Goal: Transaction & Acquisition: Purchase product/service

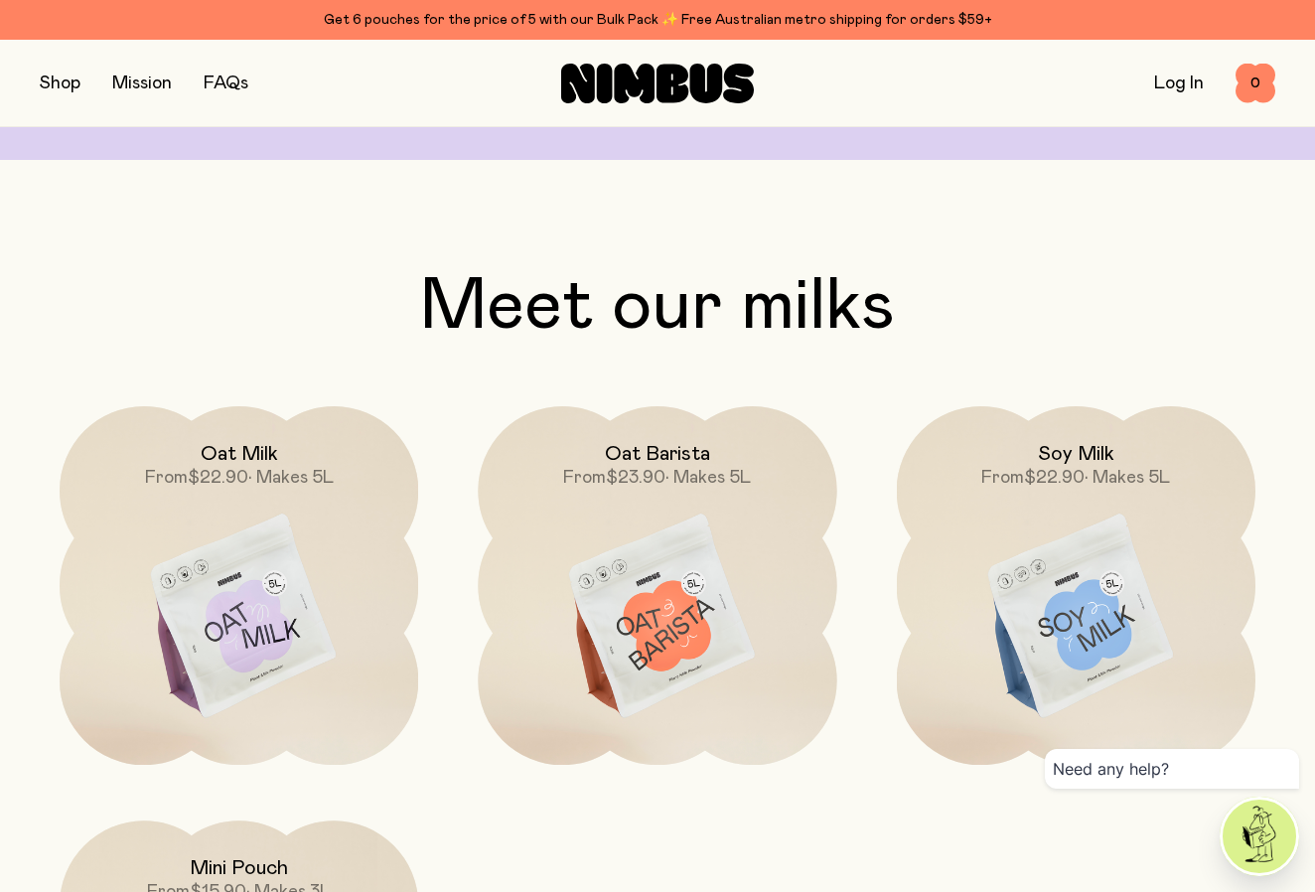
scroll to position [1524, 0]
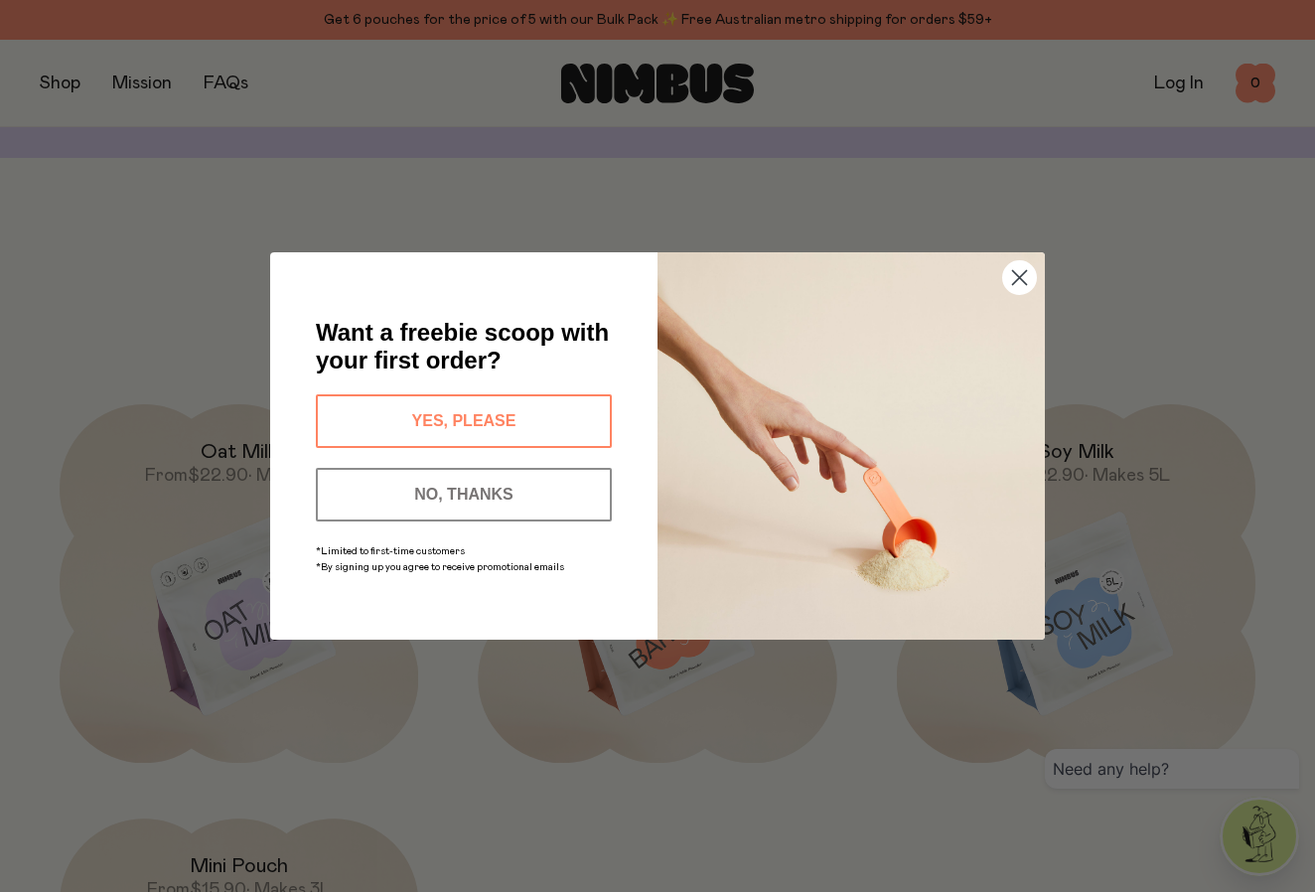
click at [406, 414] on button "YES, PLEASE" at bounding box center [464, 421] width 296 height 54
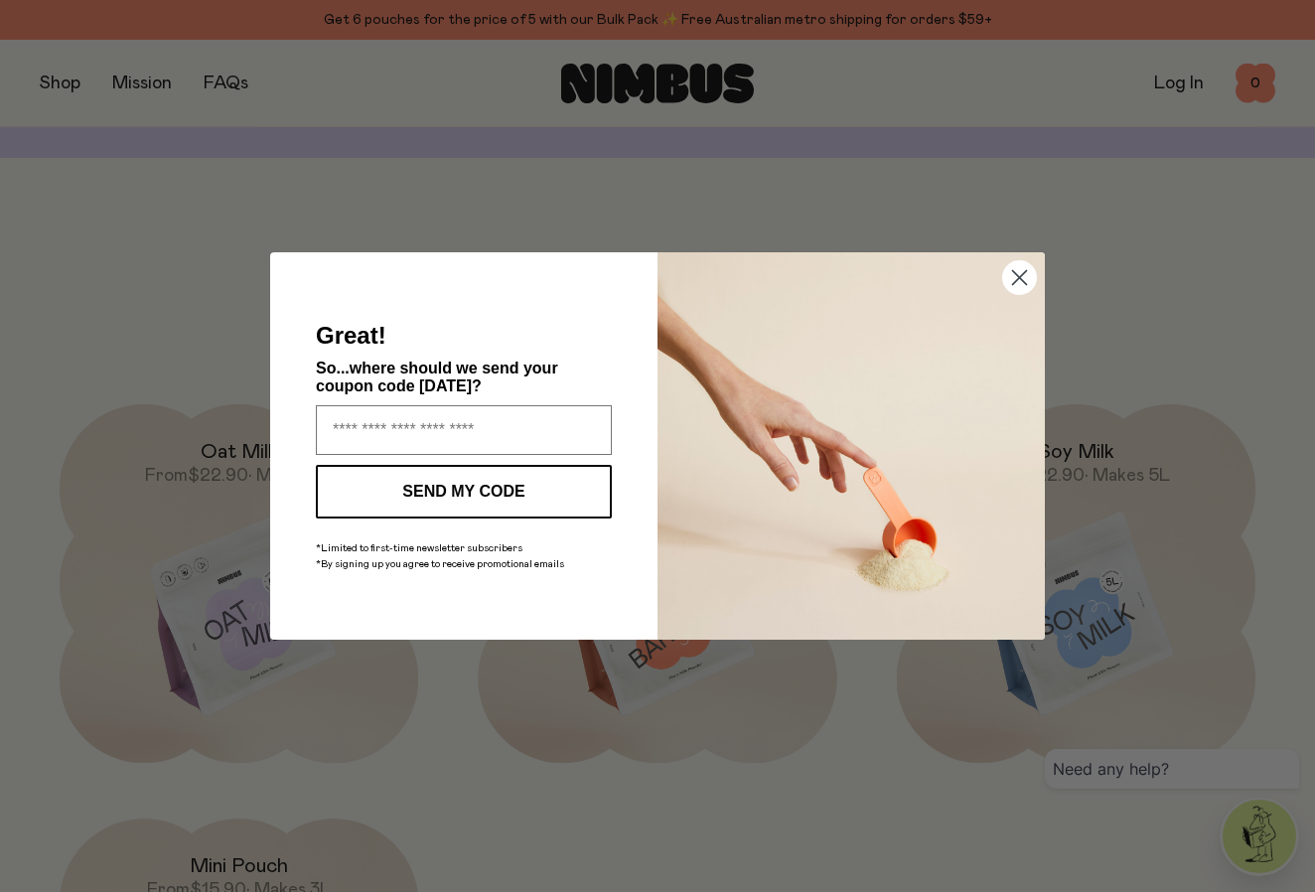
click at [1018, 265] on circle "Close dialog" at bounding box center [1019, 277] width 33 height 33
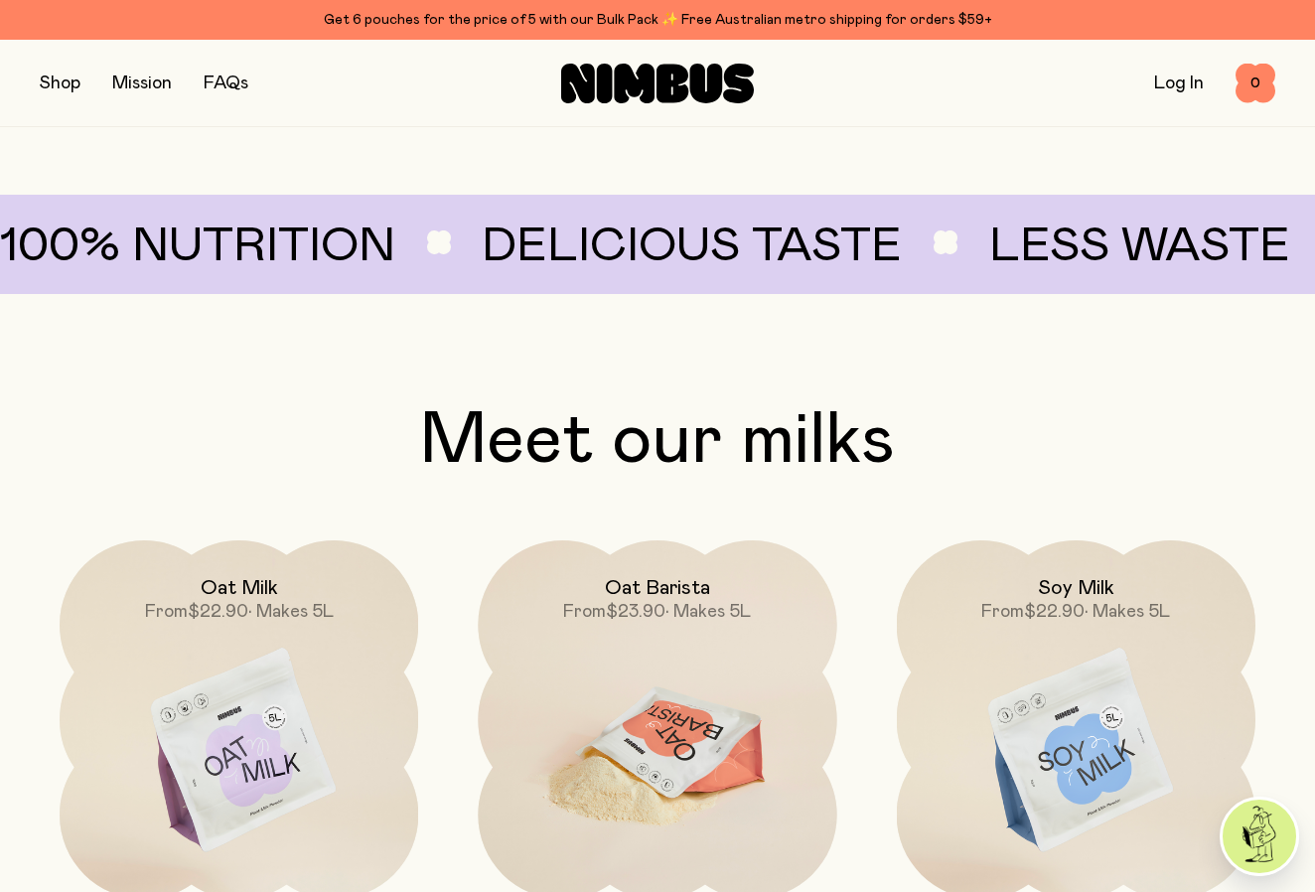
scroll to position [1387, 0]
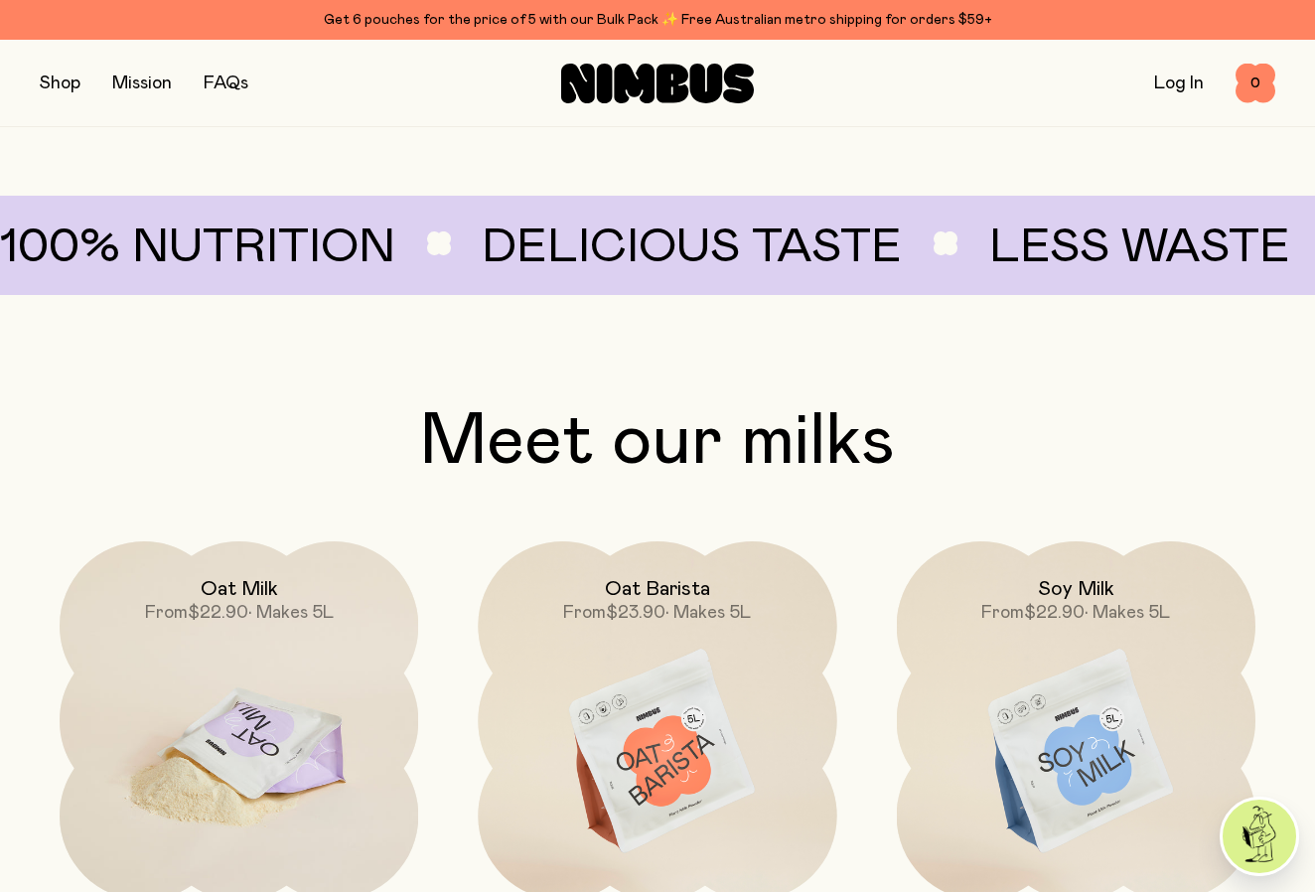
click at [238, 620] on span "$22.90" at bounding box center [218, 613] width 61 height 18
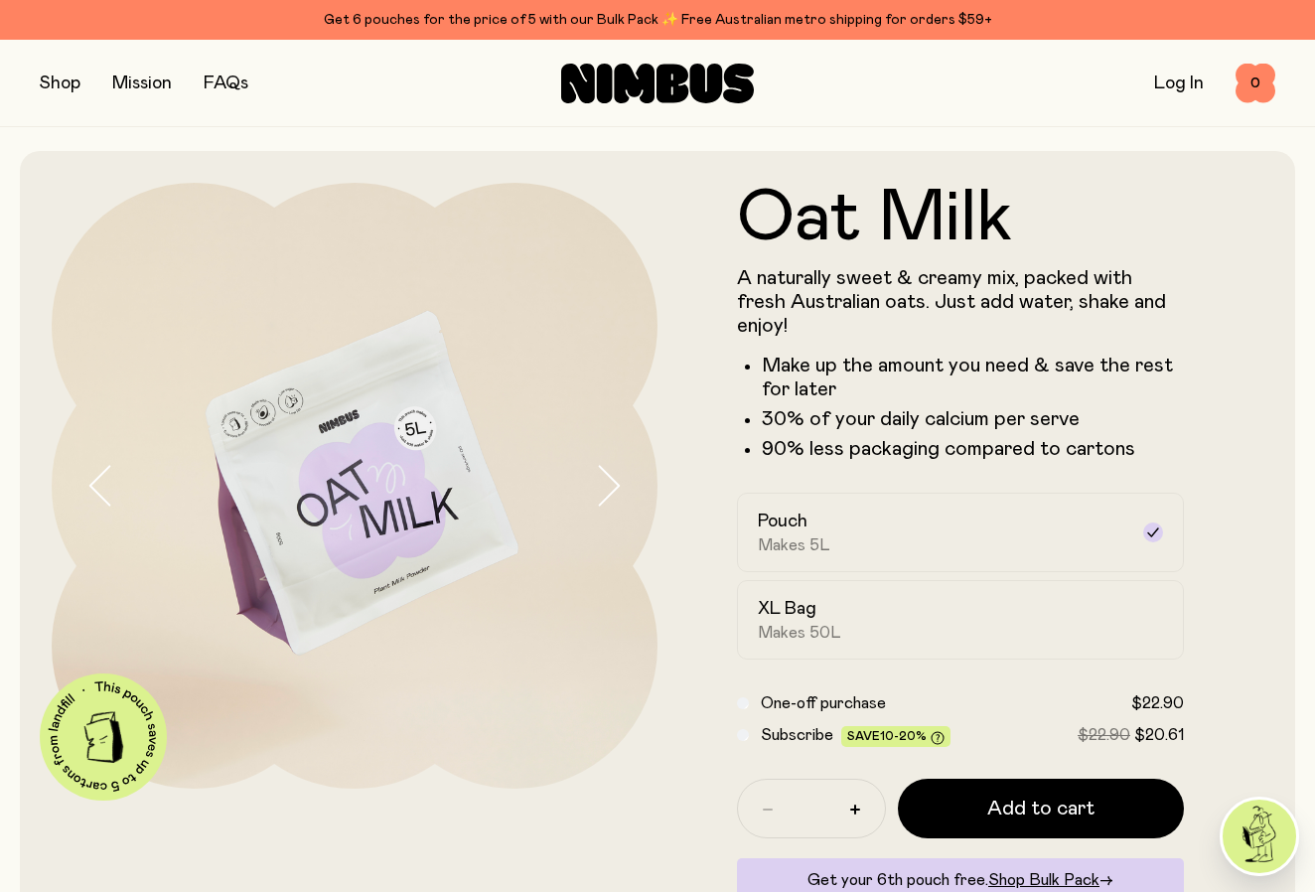
click at [49, 81] on button "button" at bounding box center [60, 84] width 41 height 28
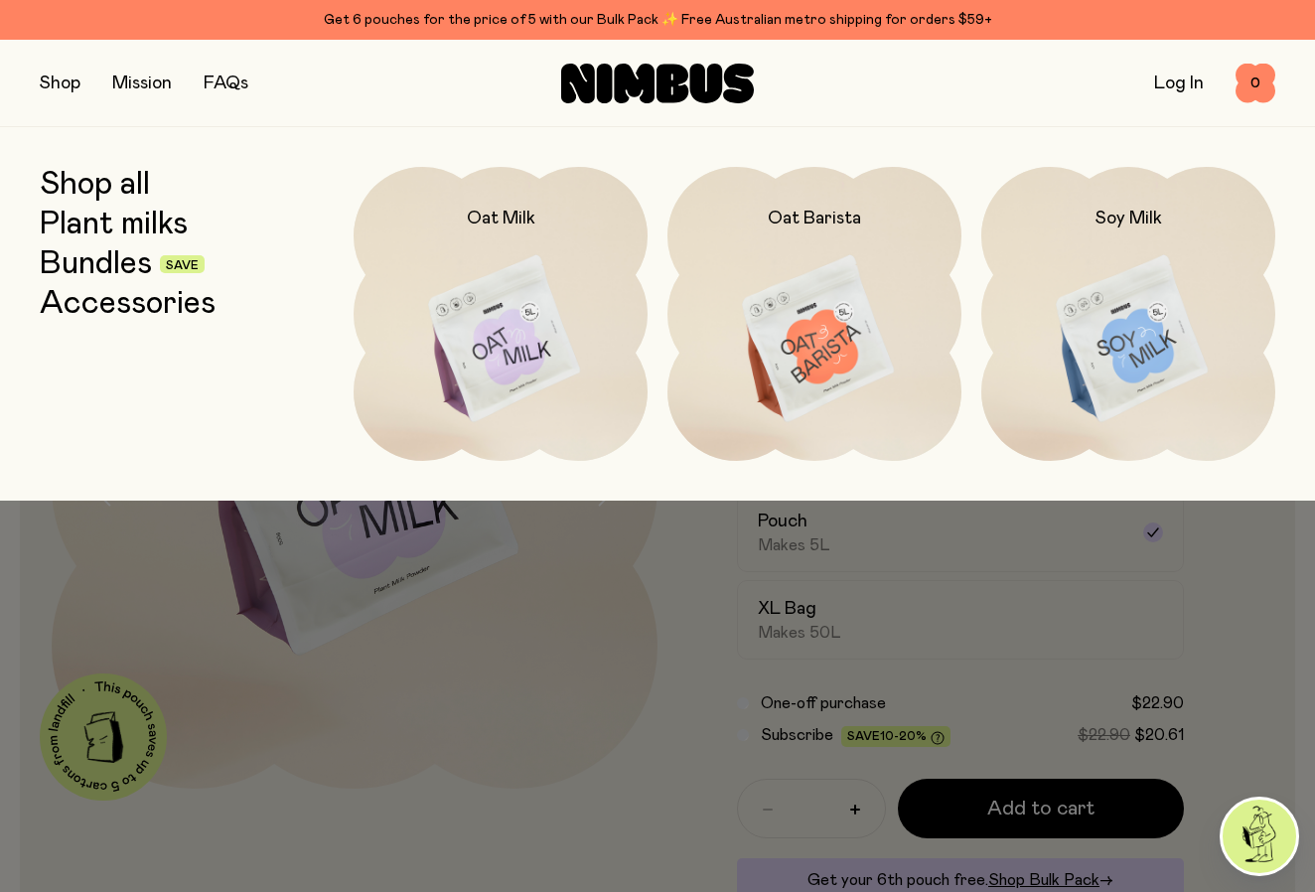
click at [97, 261] on link "Bundles" at bounding box center [96, 264] width 112 height 36
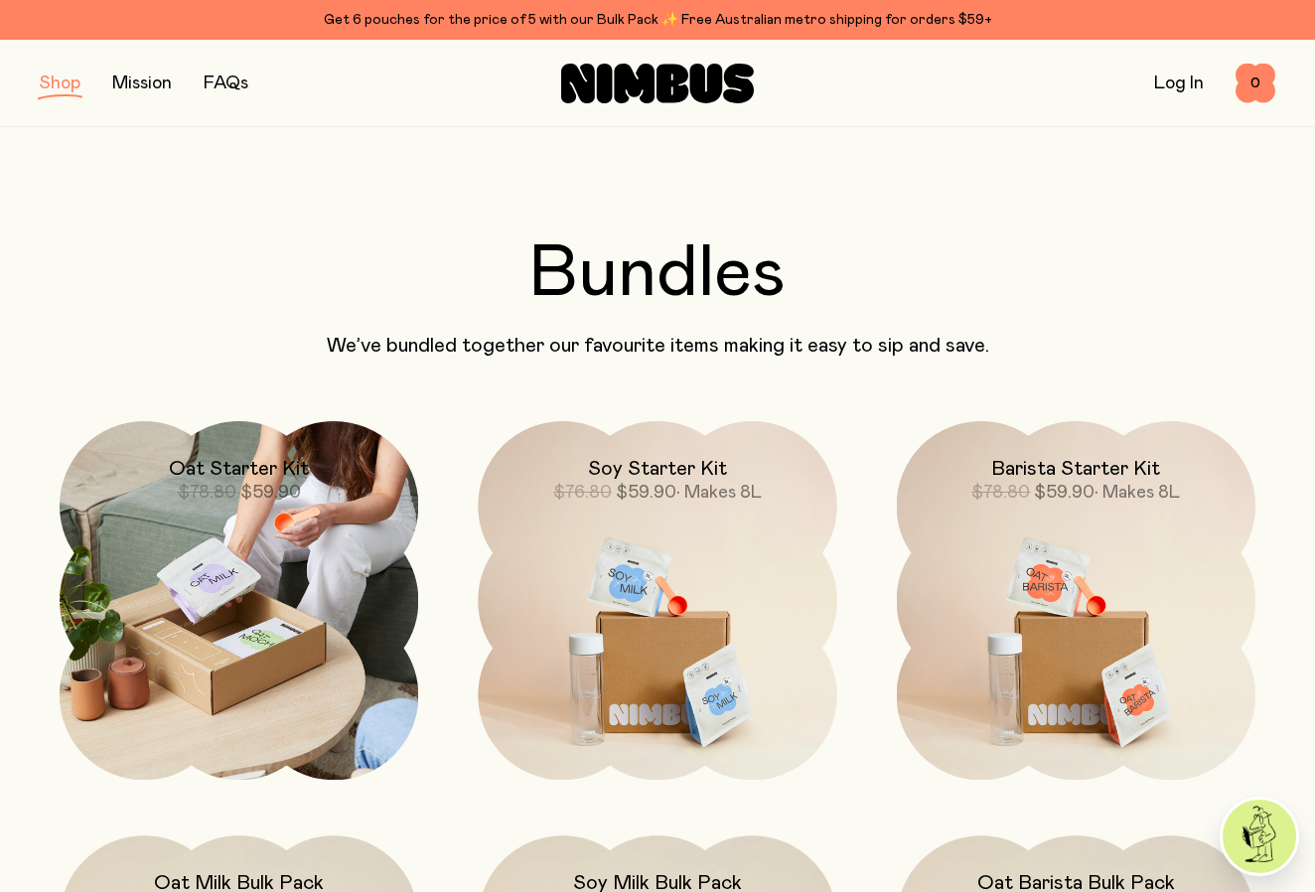
click at [312, 556] on img at bounding box center [239, 600] width 359 height 359
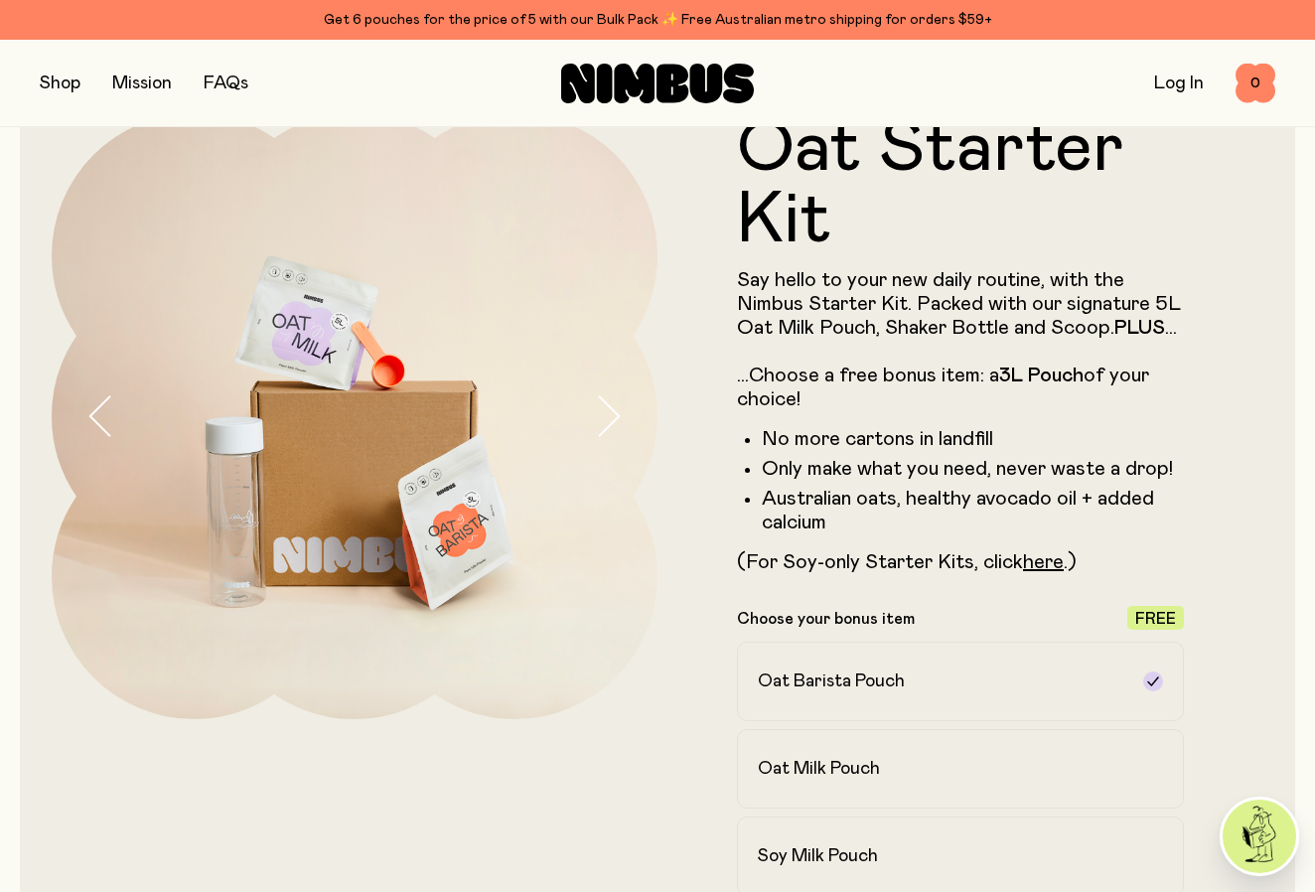
scroll to position [68, 0]
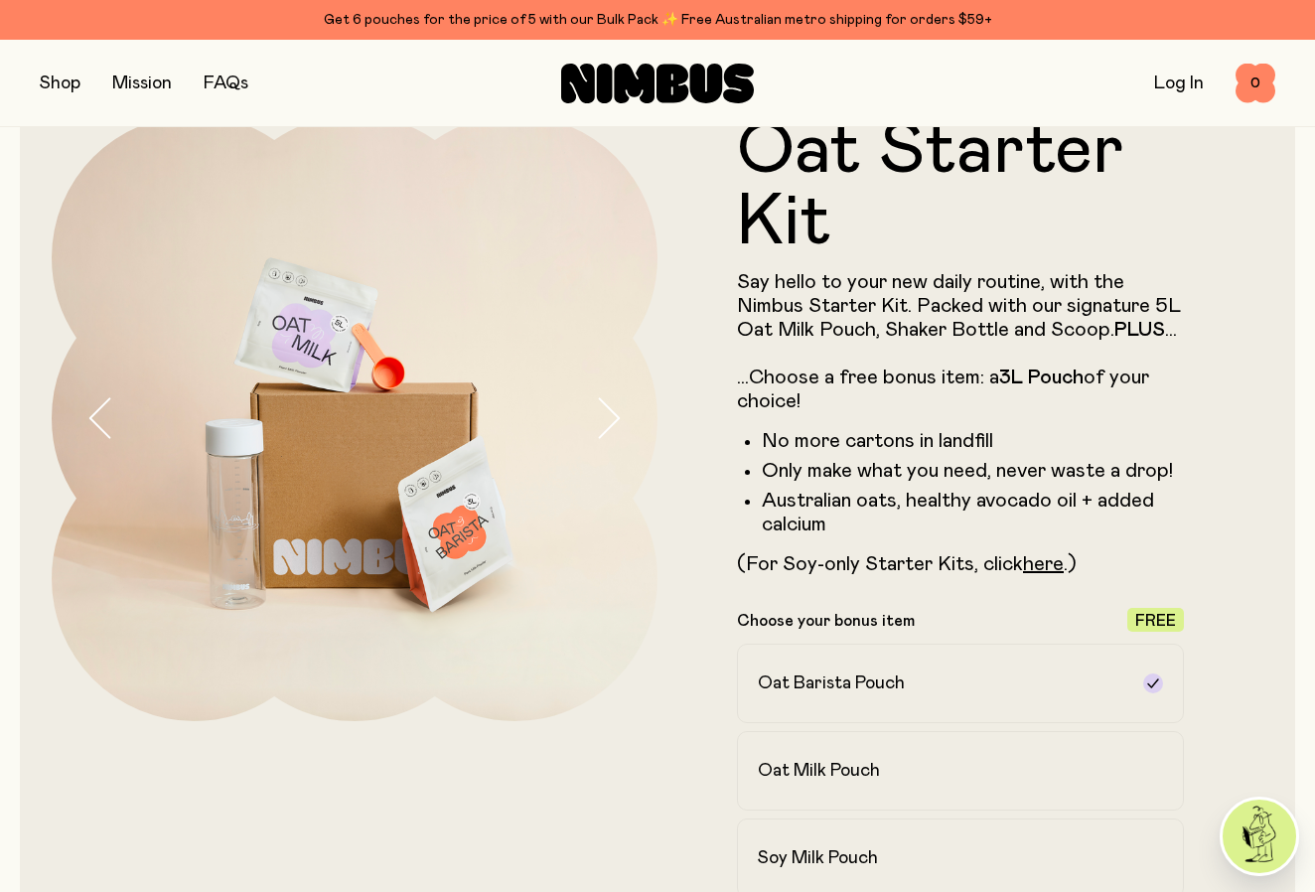
click at [60, 75] on button "button" at bounding box center [60, 84] width 41 height 28
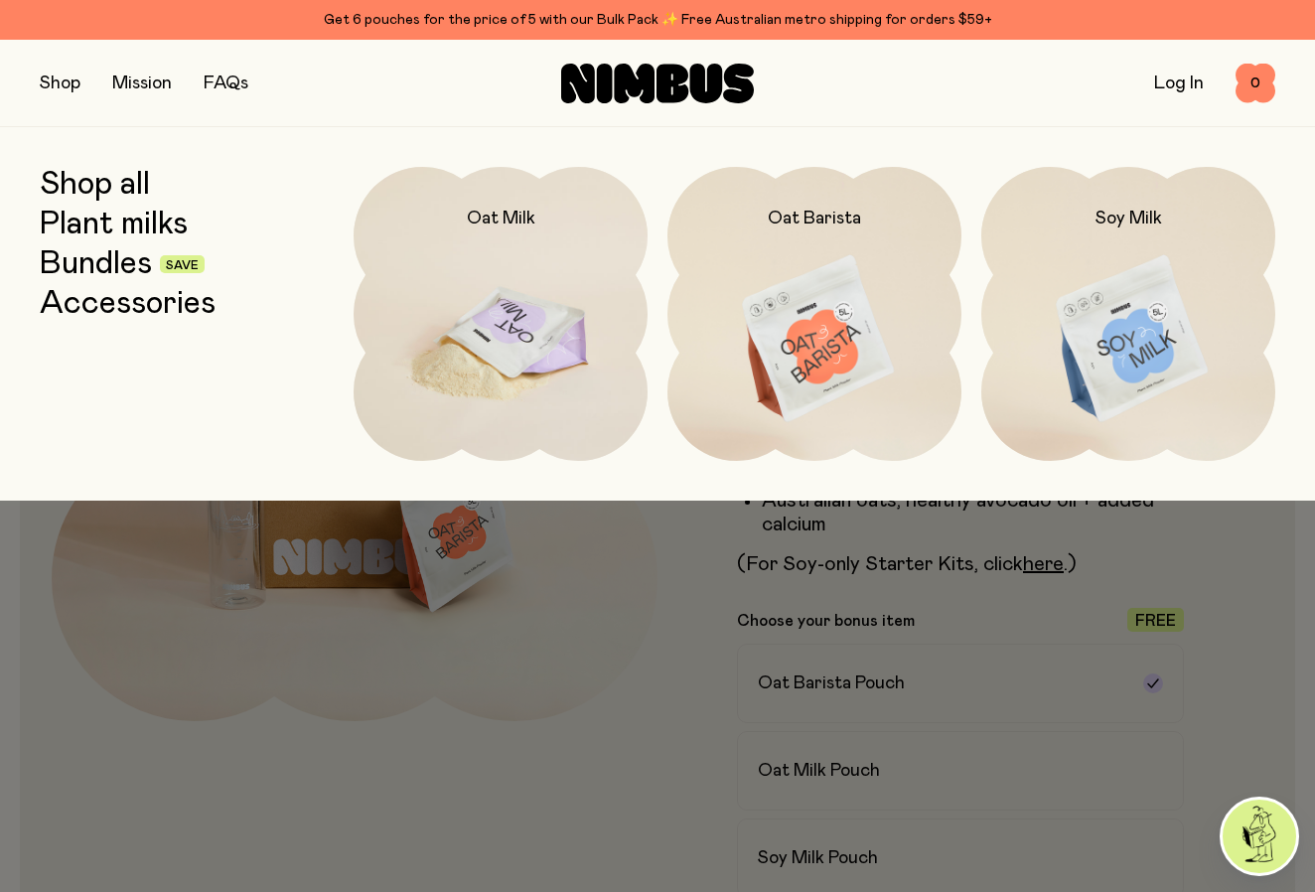
click at [520, 323] on img at bounding box center [501, 340] width 294 height 346
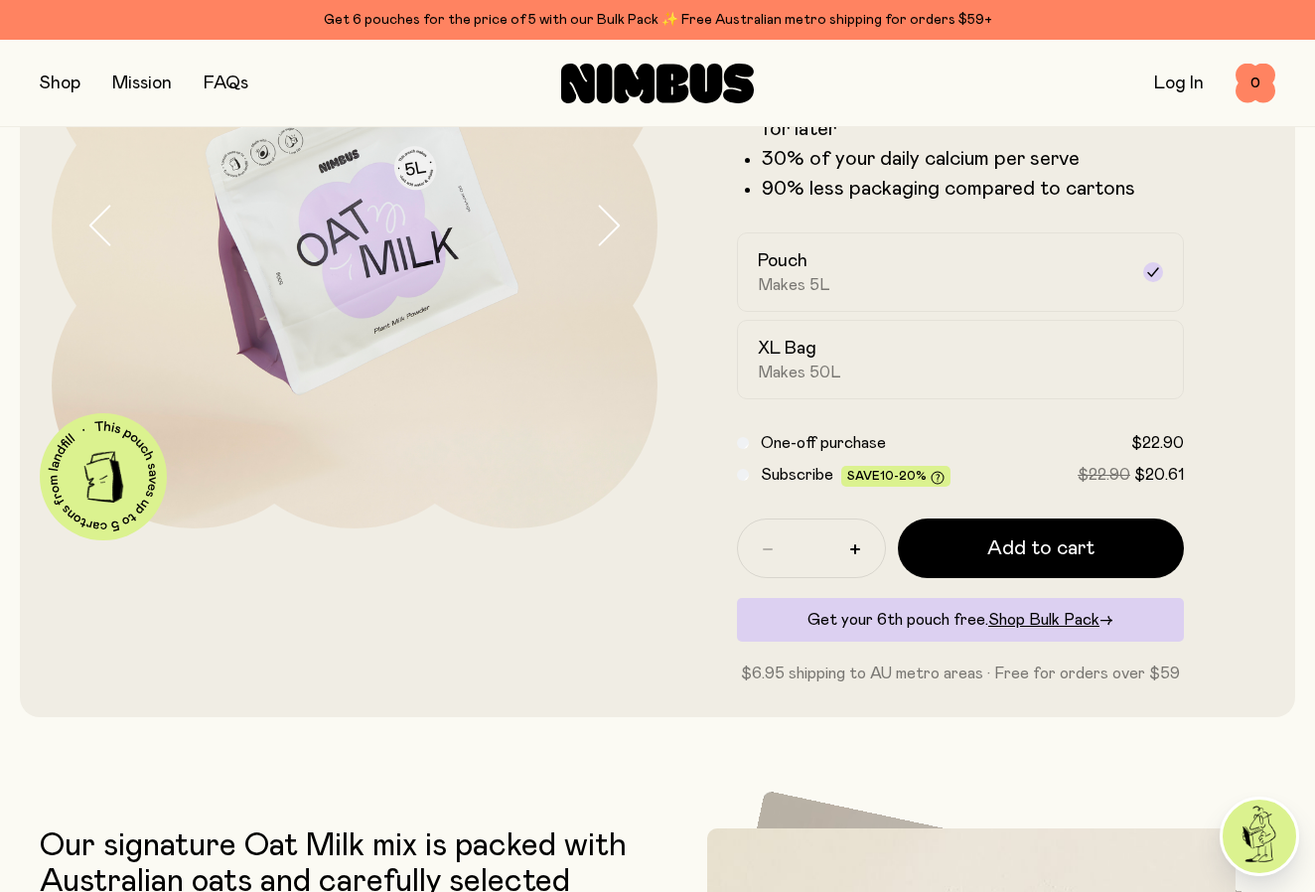
scroll to position [254, 0]
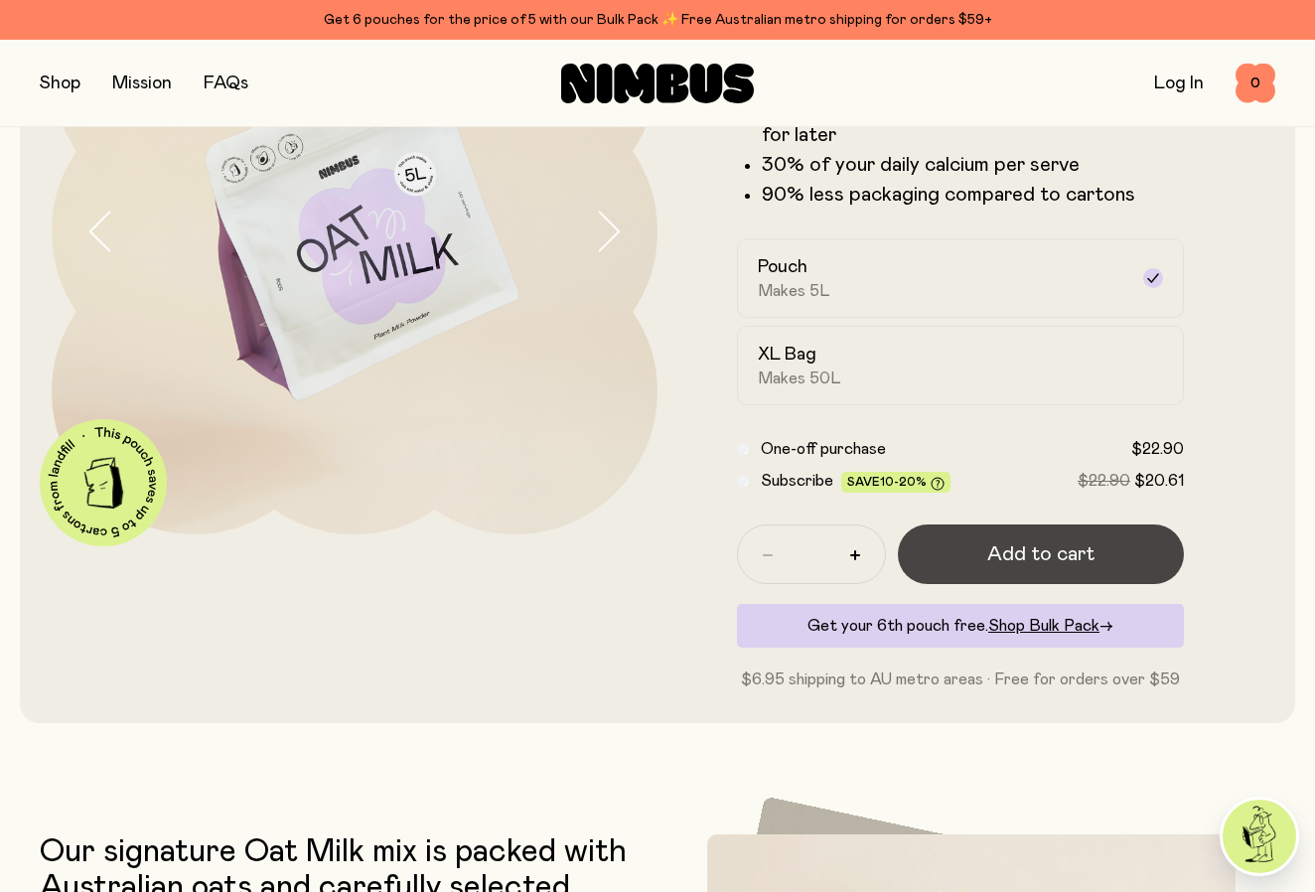
click at [1070, 540] on span "Add to cart" at bounding box center [1041, 554] width 107 height 28
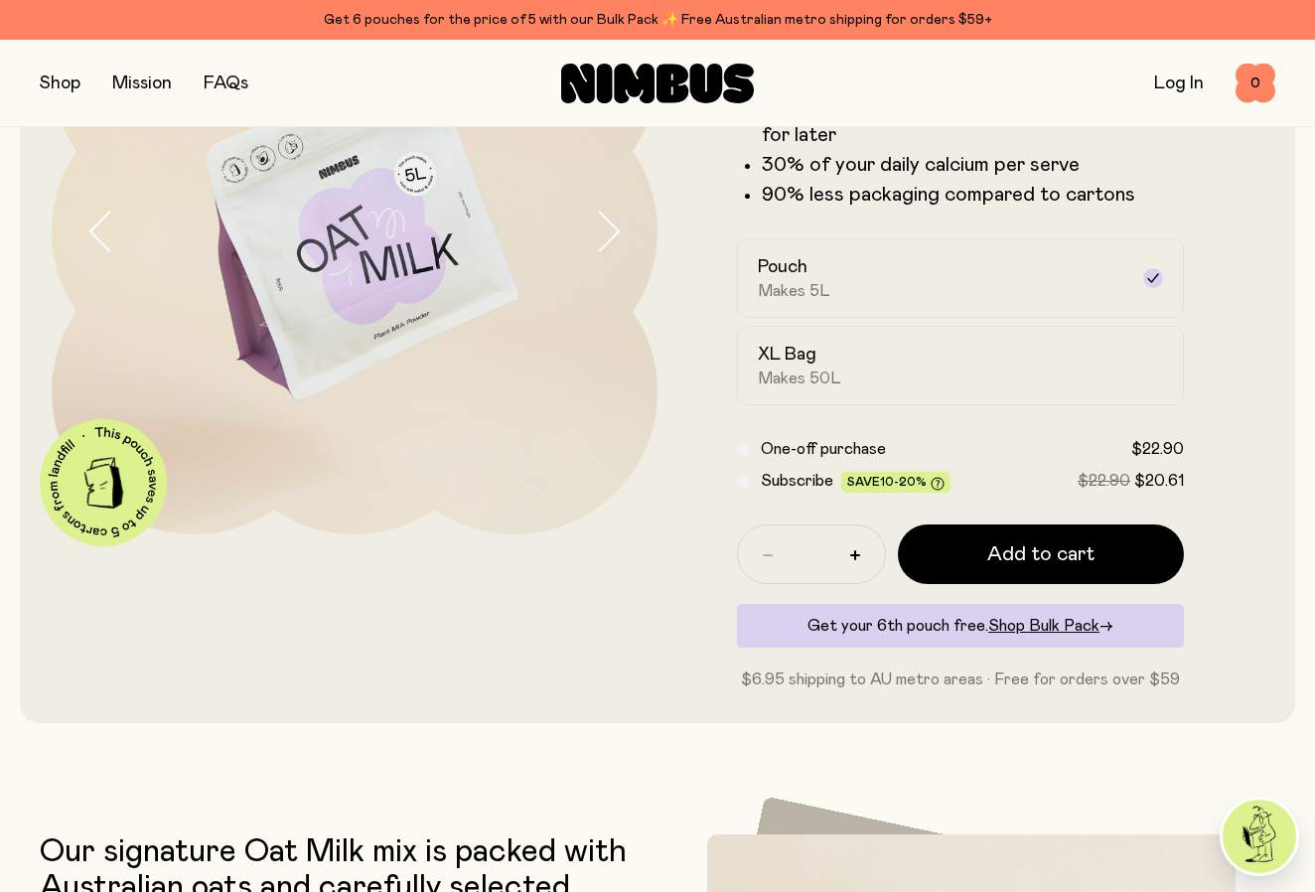
scroll to position [0, 0]
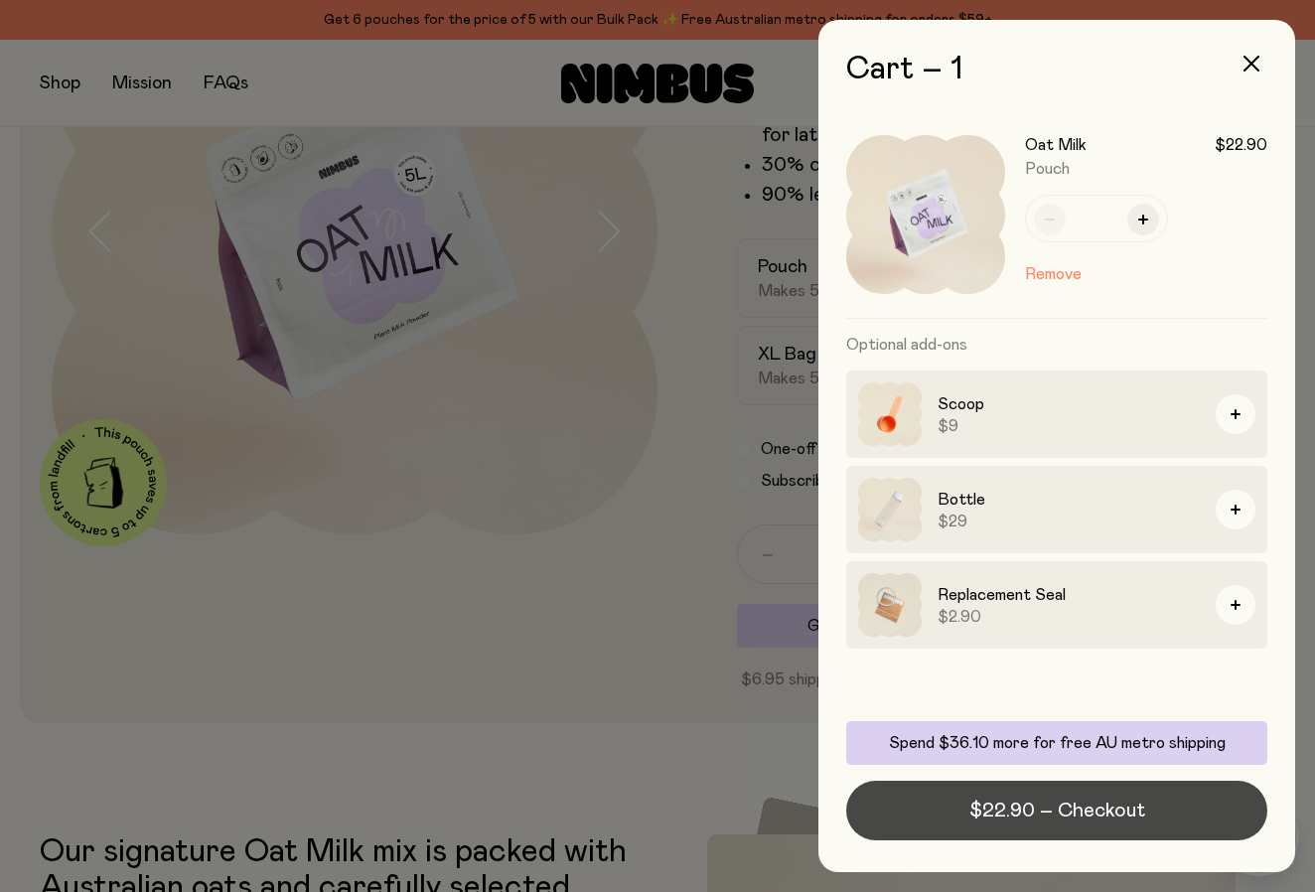
click at [1057, 815] on span "$22.90 – Checkout" at bounding box center [1058, 811] width 176 height 28
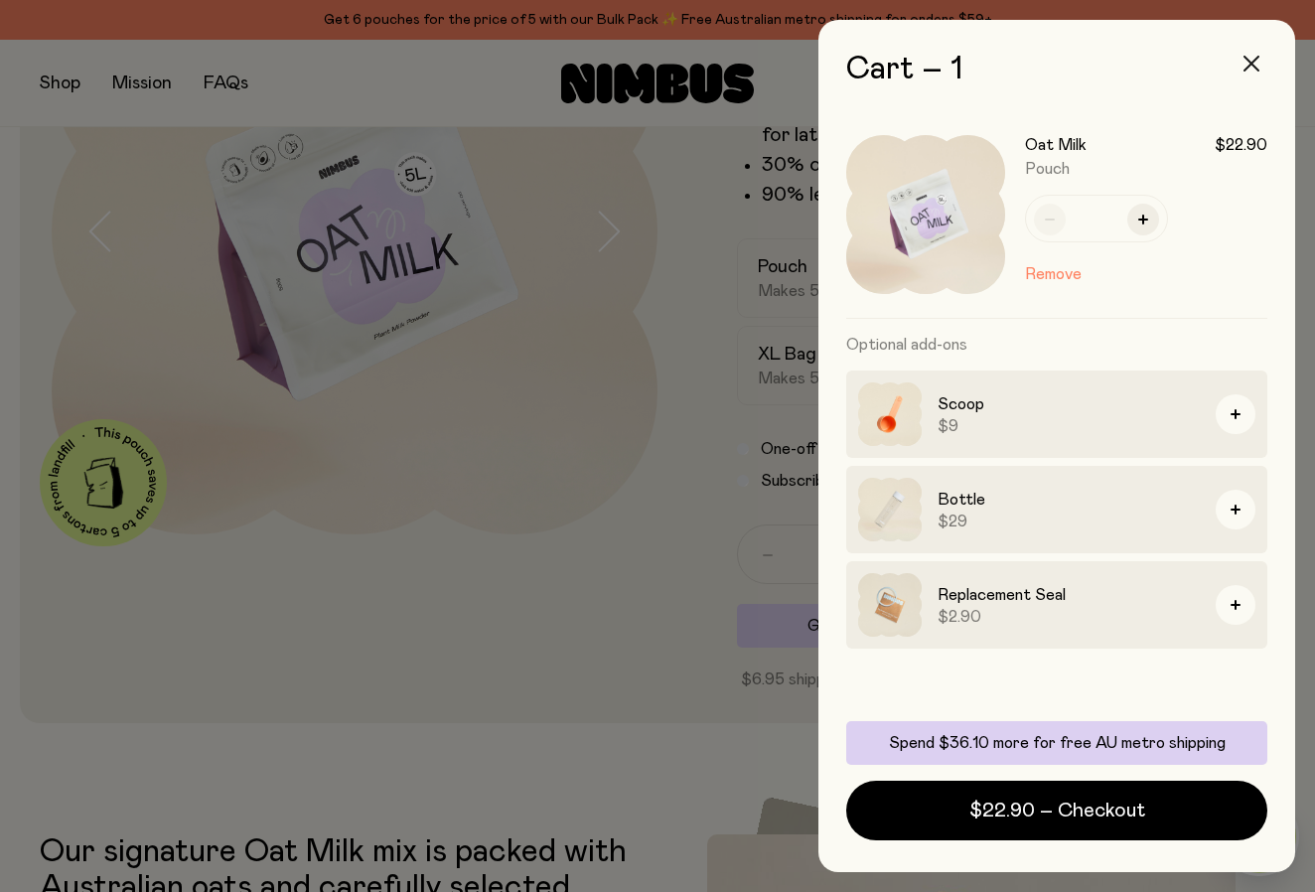
click at [1259, 63] on icon "button" at bounding box center [1252, 64] width 16 height 16
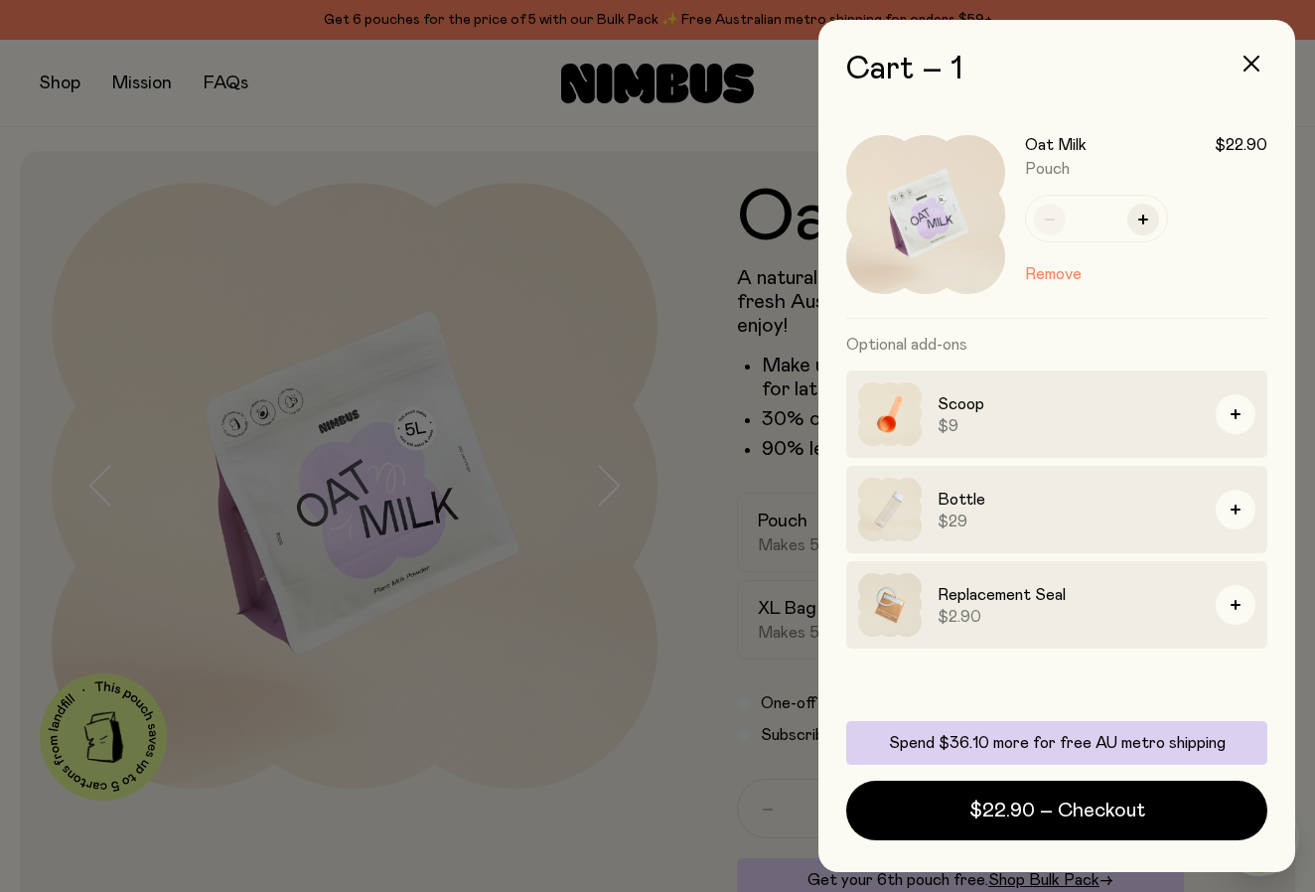
scroll to position [254, 0]
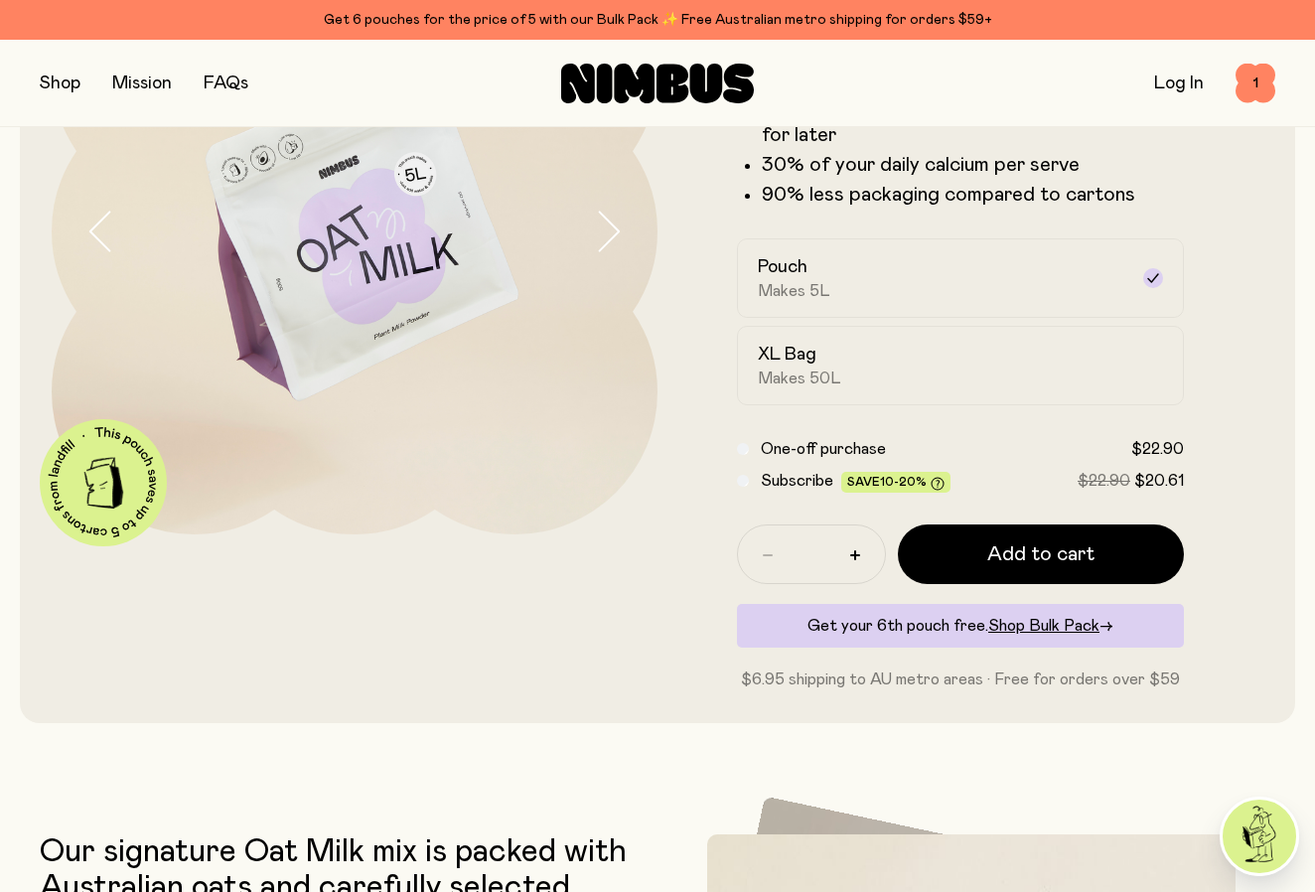
click at [65, 76] on button "button" at bounding box center [60, 84] width 41 height 28
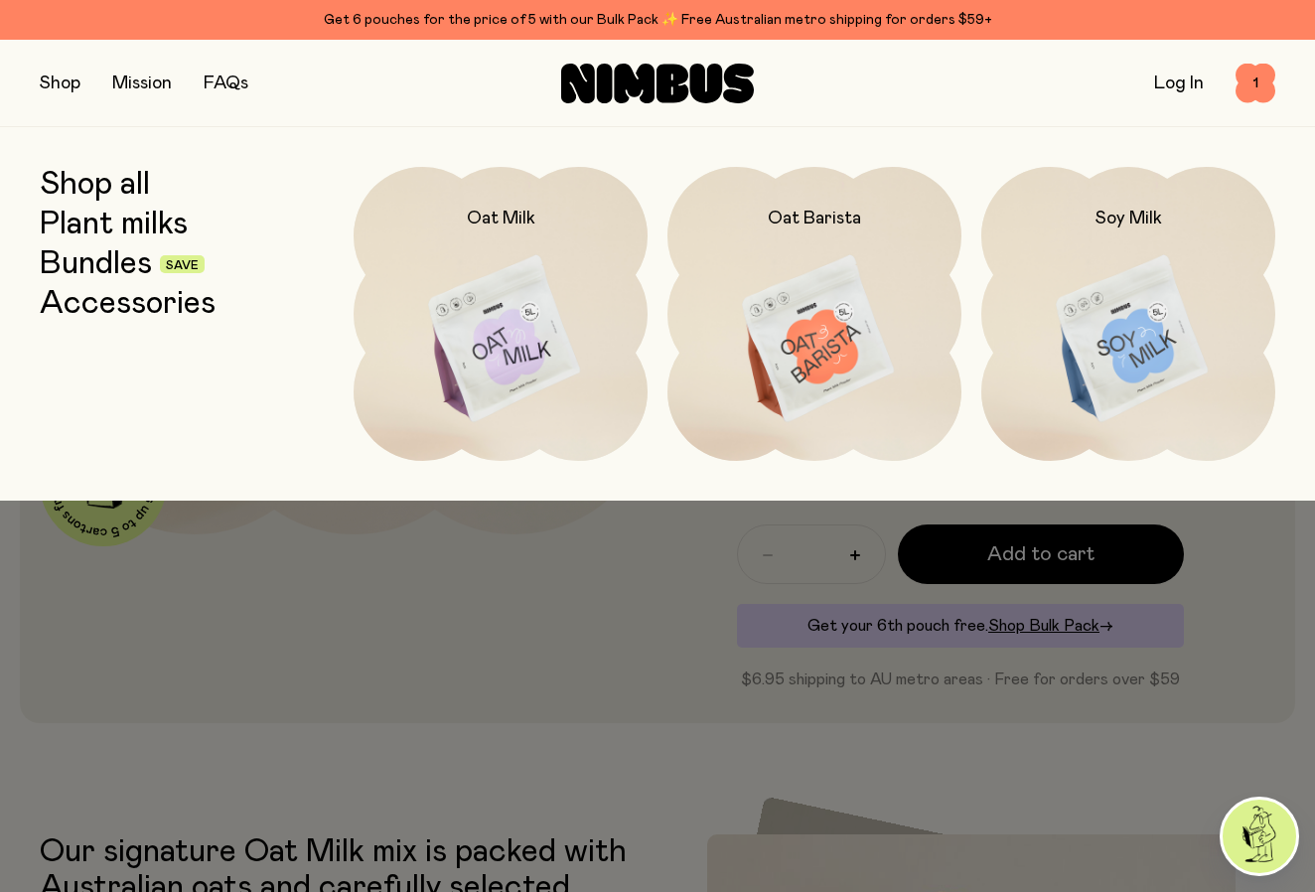
click at [81, 266] on link "Bundles" at bounding box center [96, 264] width 112 height 36
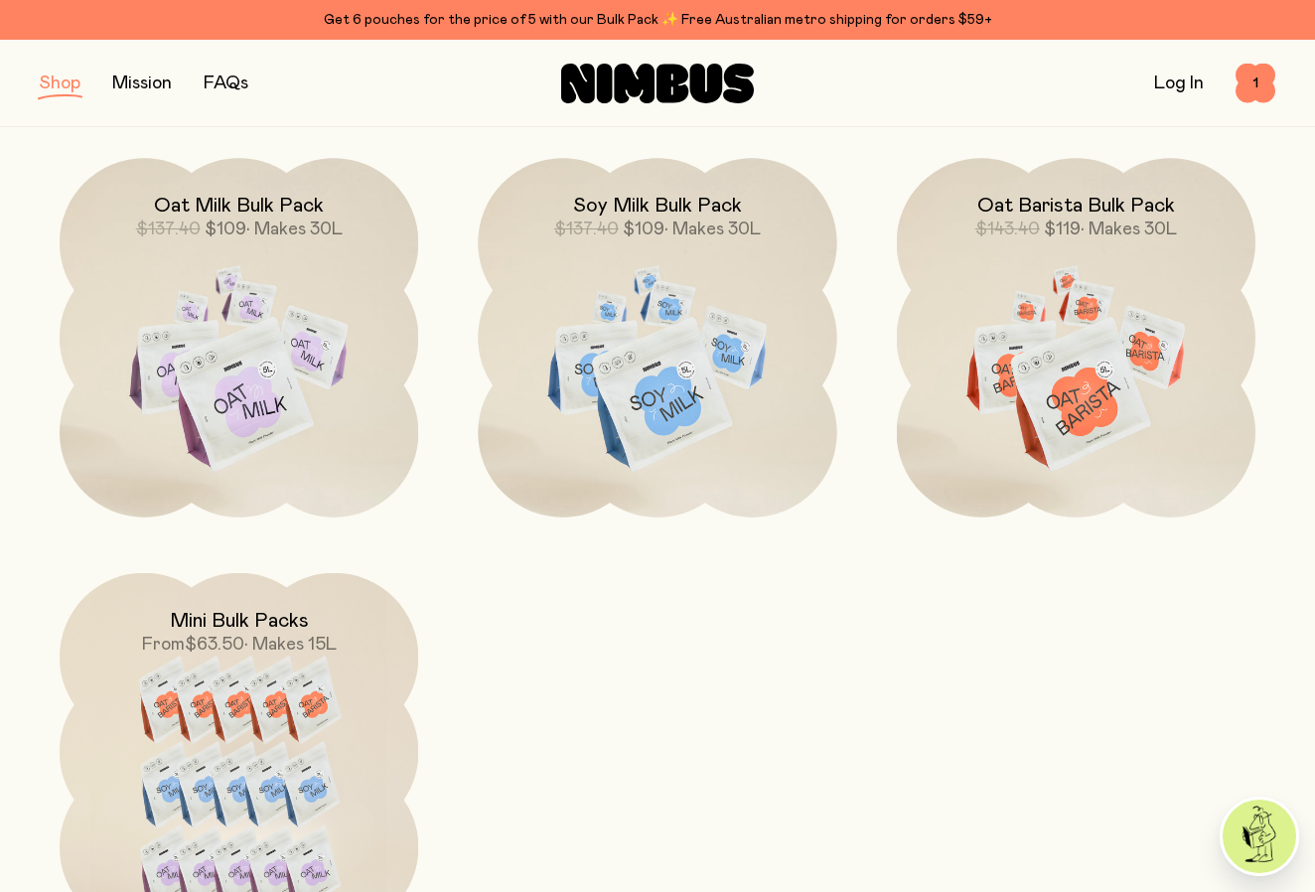
scroll to position [746, 0]
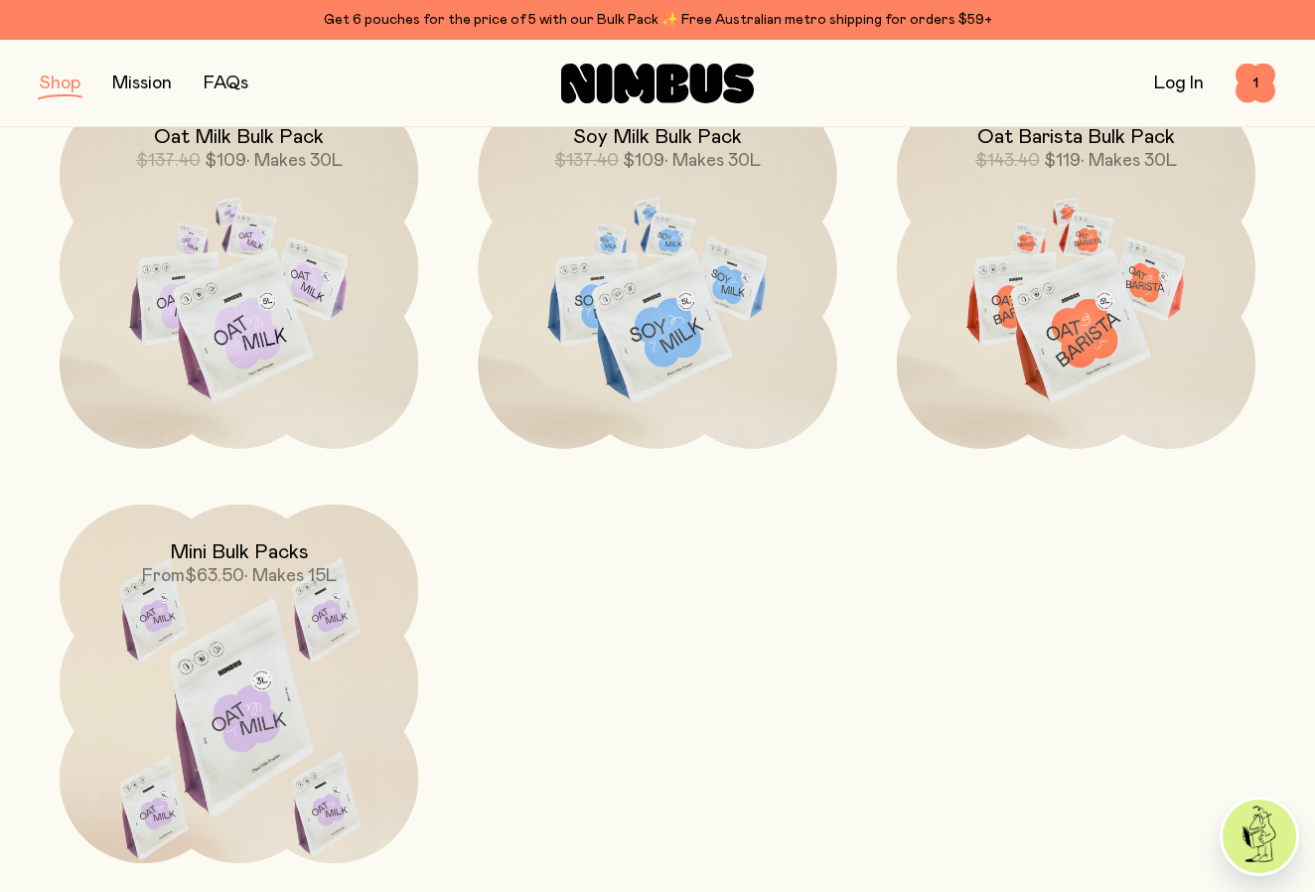
click at [272, 668] on img at bounding box center [239, 716] width 359 height 422
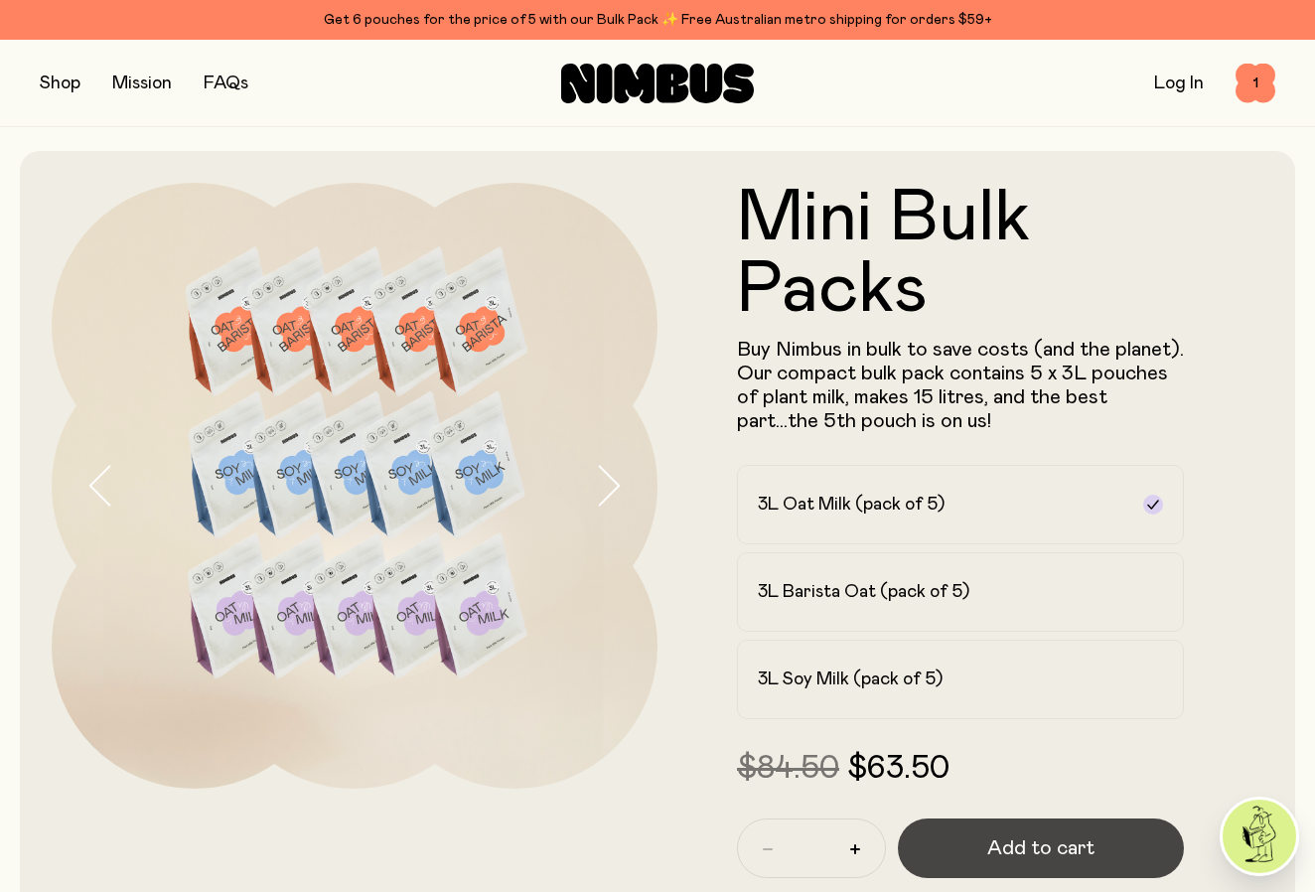
click at [1052, 843] on span "Add to cart" at bounding box center [1041, 849] width 107 height 28
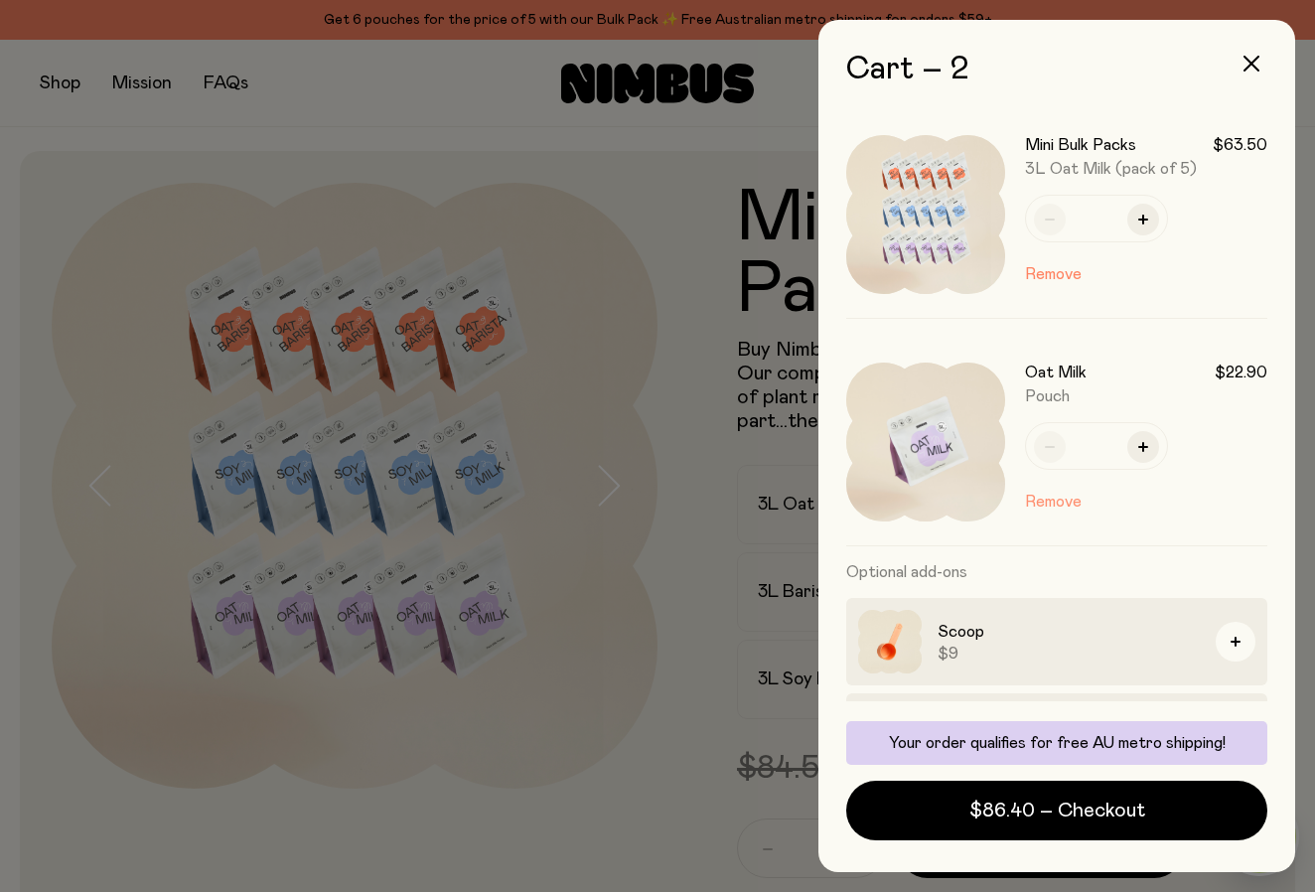
click at [1050, 500] on button "Remove" at bounding box center [1053, 502] width 57 height 24
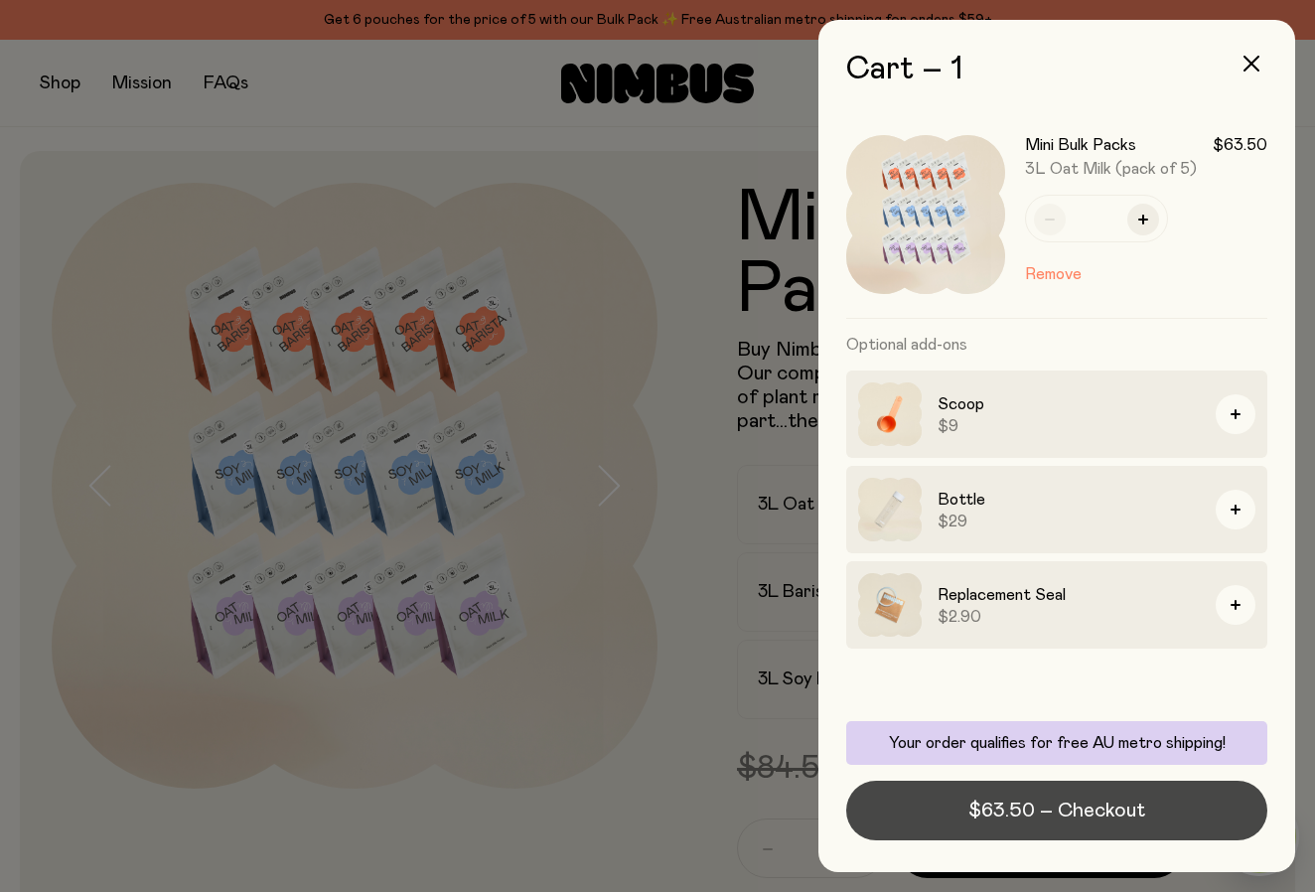
click at [1089, 807] on span "$63.50 – Checkout" at bounding box center [1057, 811] width 177 height 28
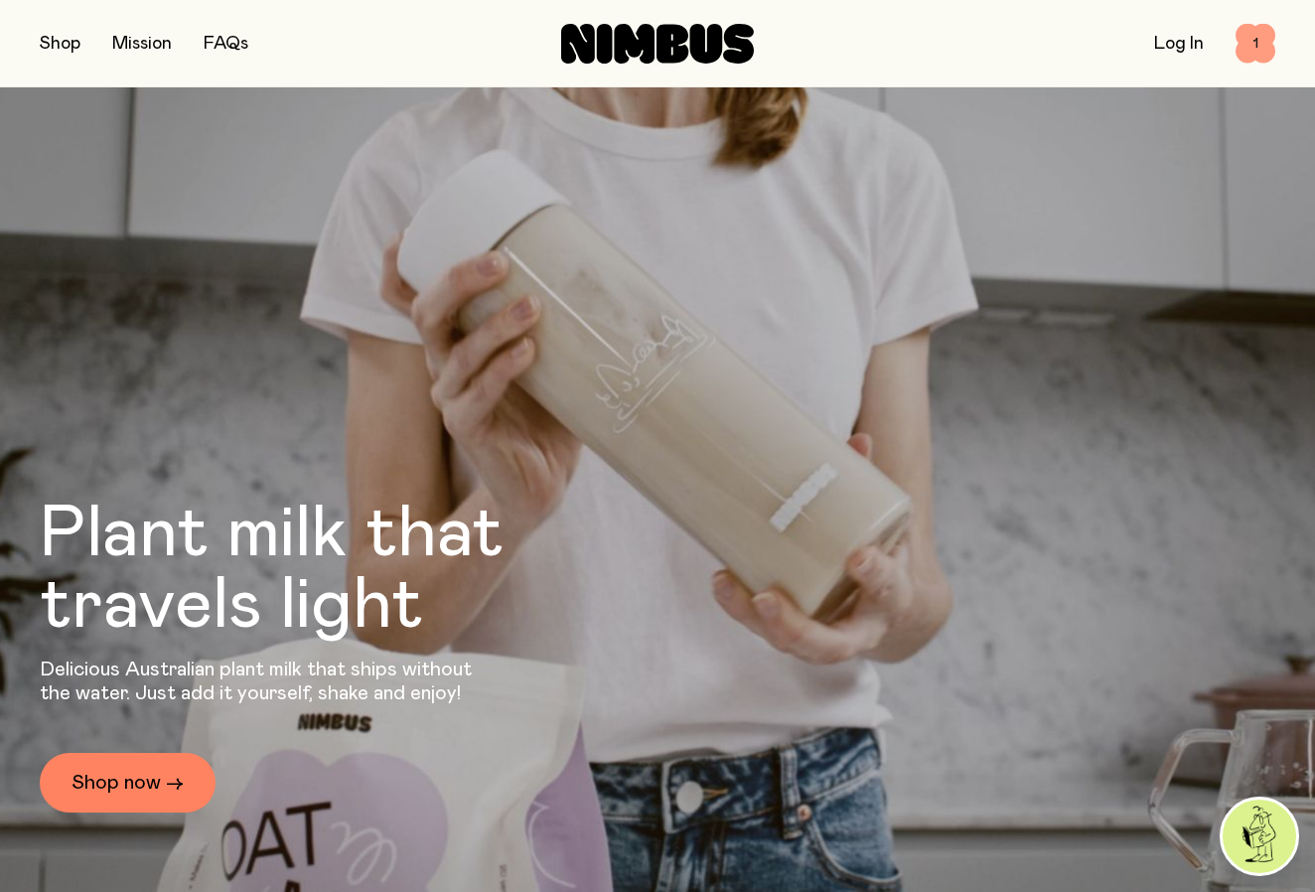
click at [1251, 42] on span "1" at bounding box center [1256, 44] width 40 height 40
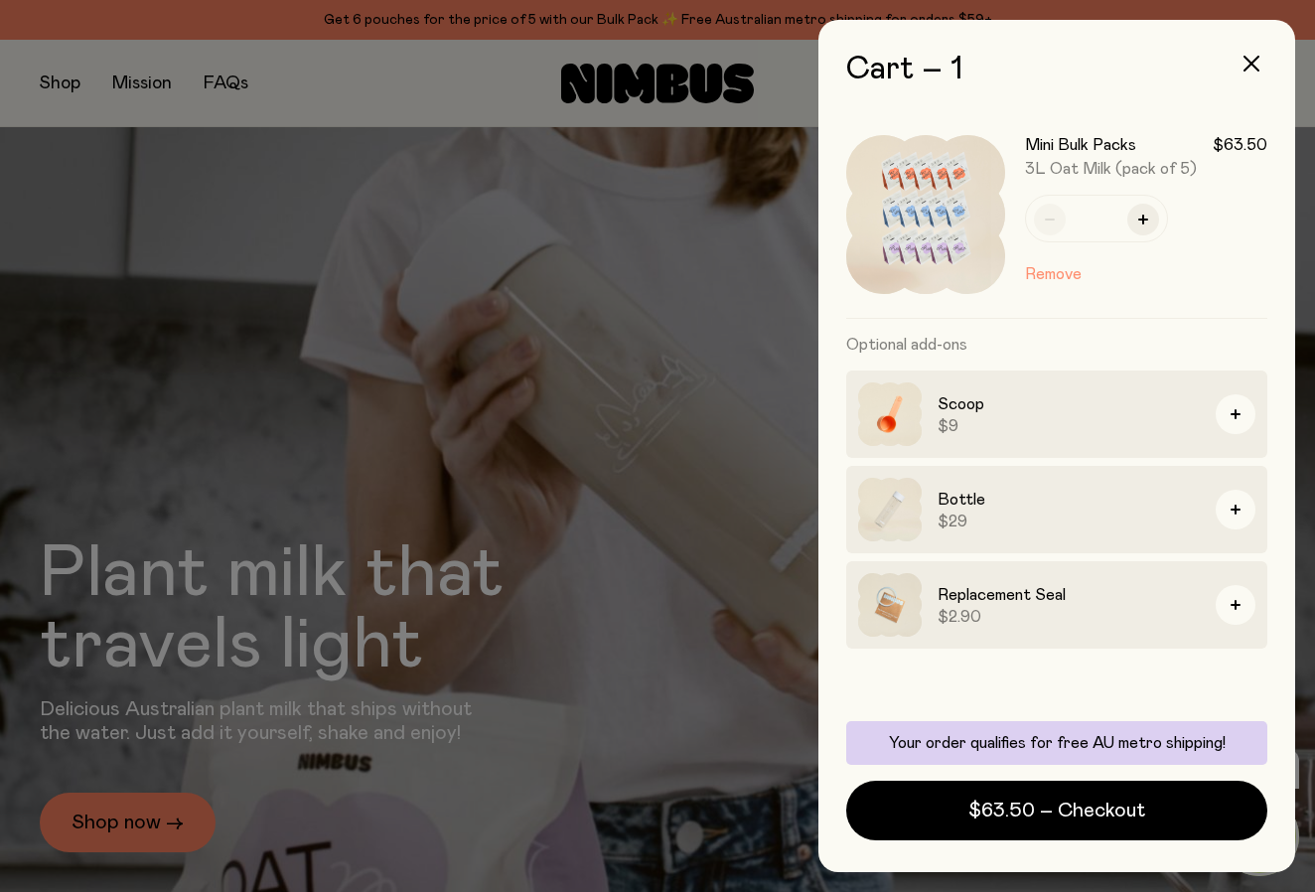
click at [1066, 267] on button "Remove" at bounding box center [1053, 274] width 57 height 24
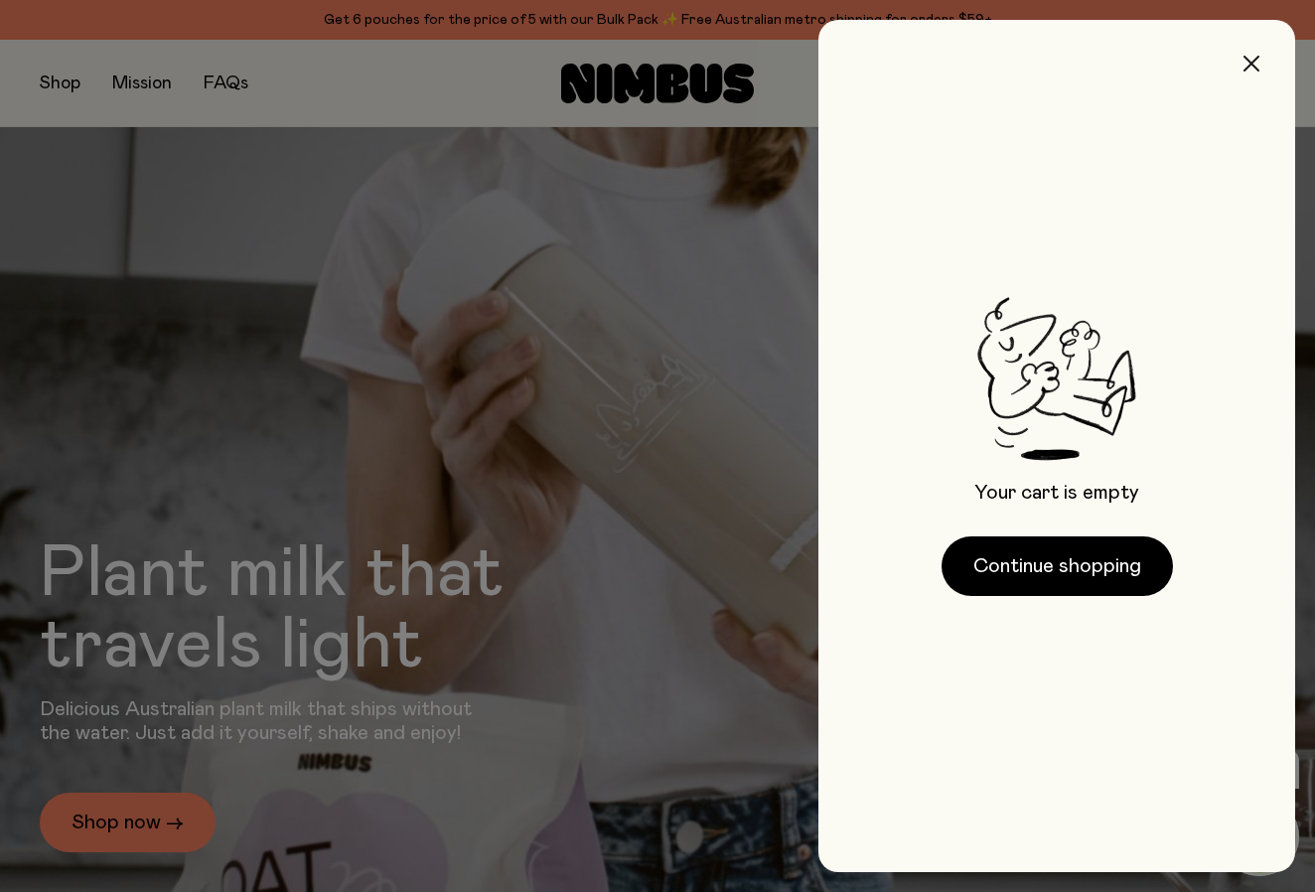
click at [1255, 52] on button "button" at bounding box center [1252, 64] width 48 height 48
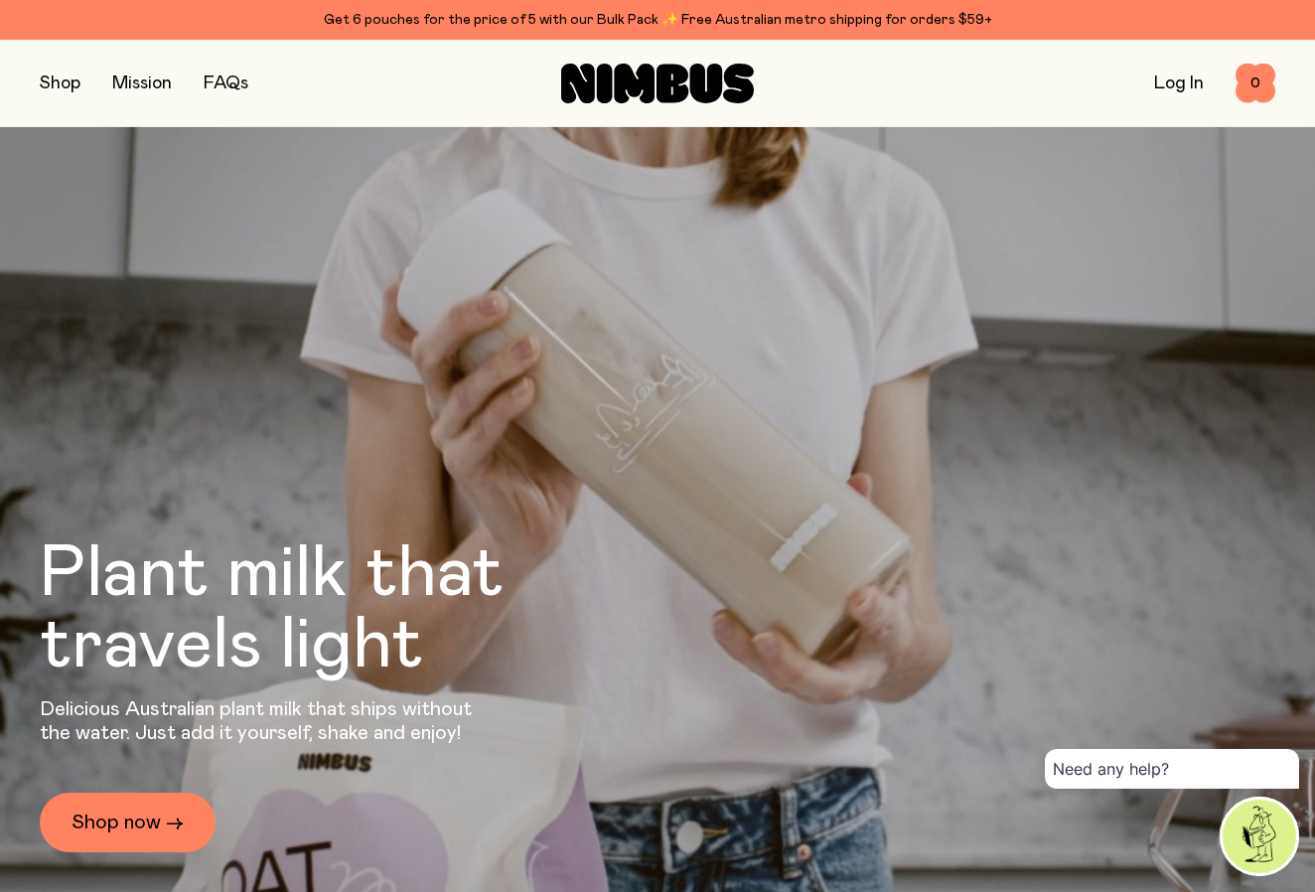
click at [60, 86] on button "button" at bounding box center [60, 84] width 41 height 28
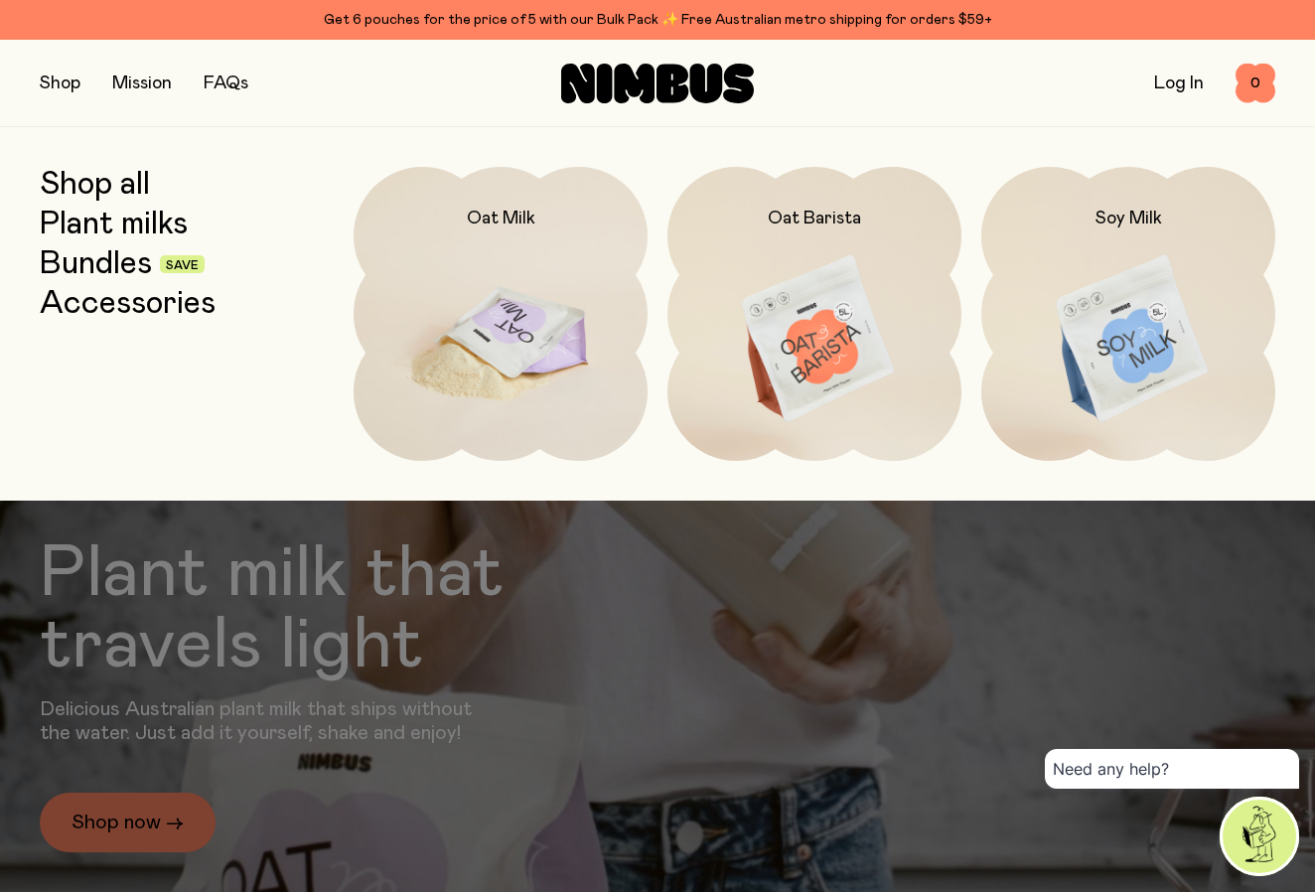
click at [459, 303] on img at bounding box center [501, 340] width 294 height 346
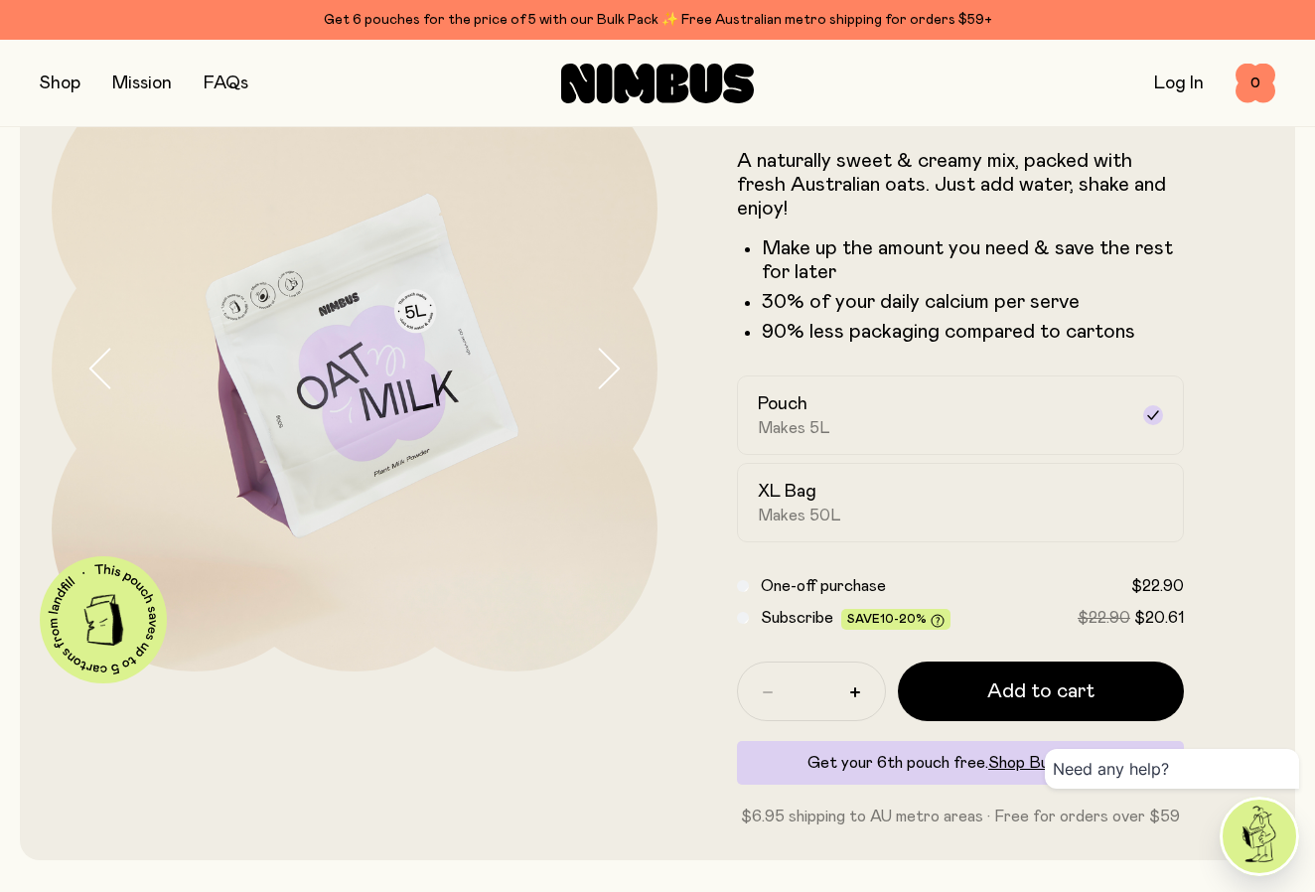
scroll to position [108, 0]
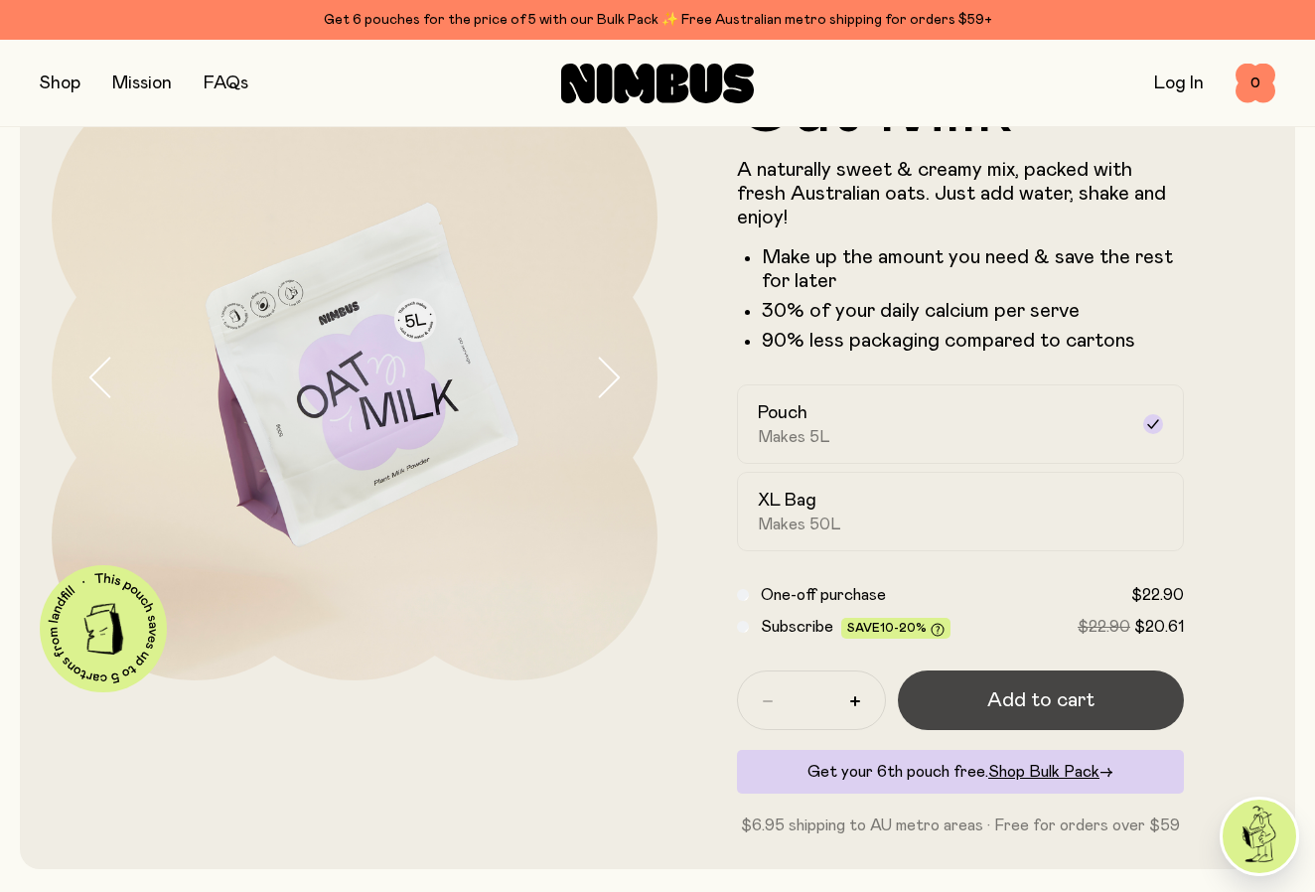
click at [1042, 686] on span "Add to cart" at bounding box center [1041, 700] width 107 height 28
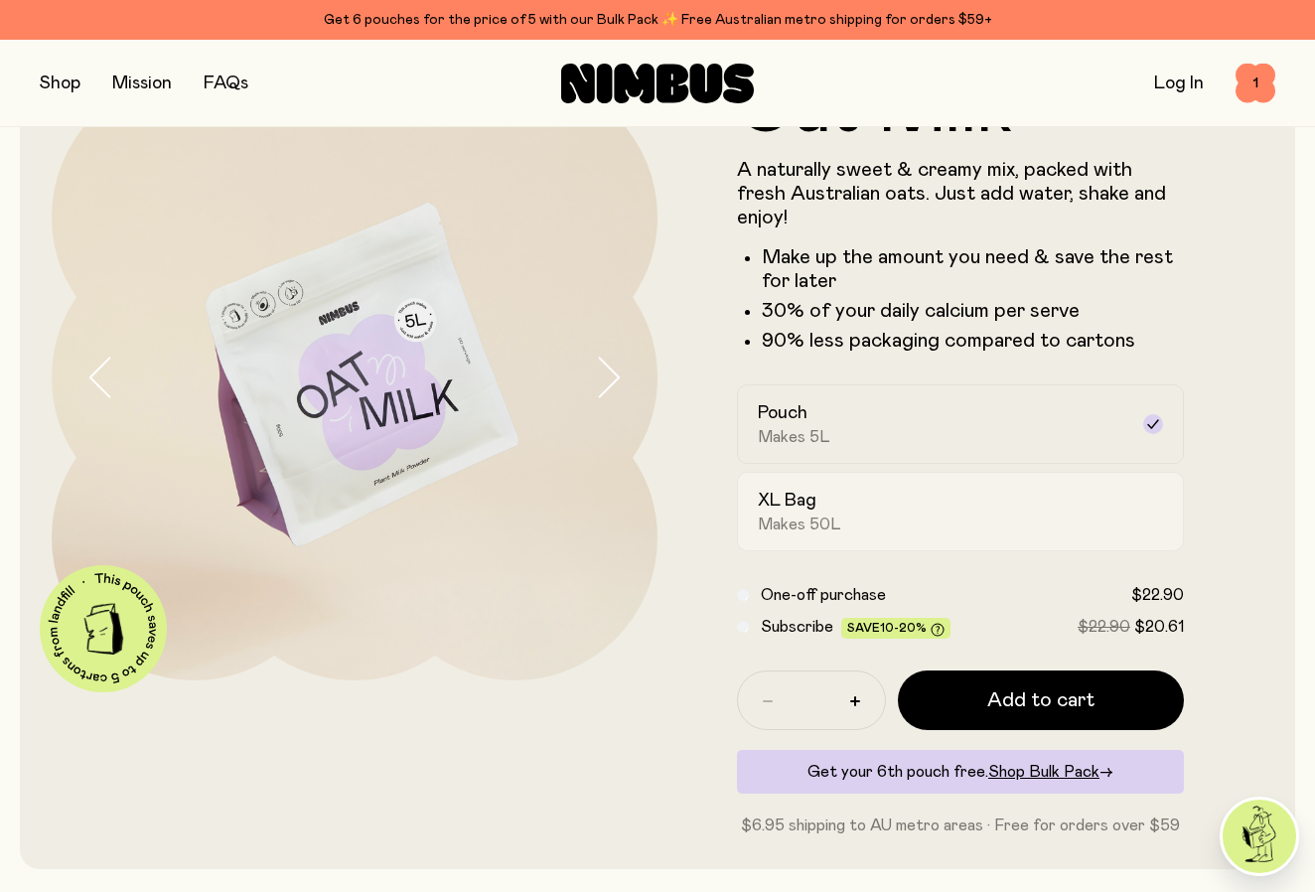
scroll to position [0, 0]
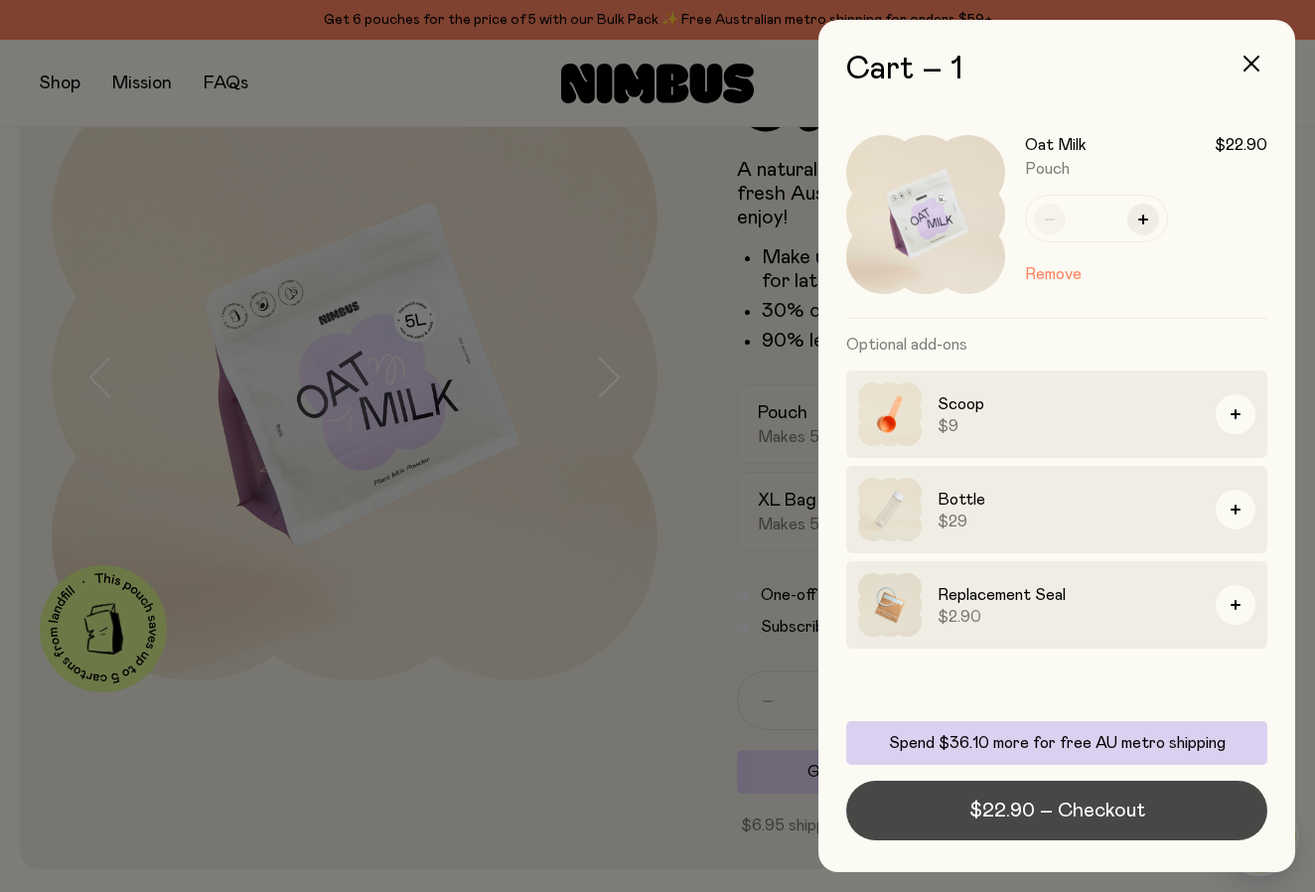
click at [1051, 808] on span "$22.90 – Checkout" at bounding box center [1058, 811] width 176 height 28
